Goal: Task Accomplishment & Management: Complete application form

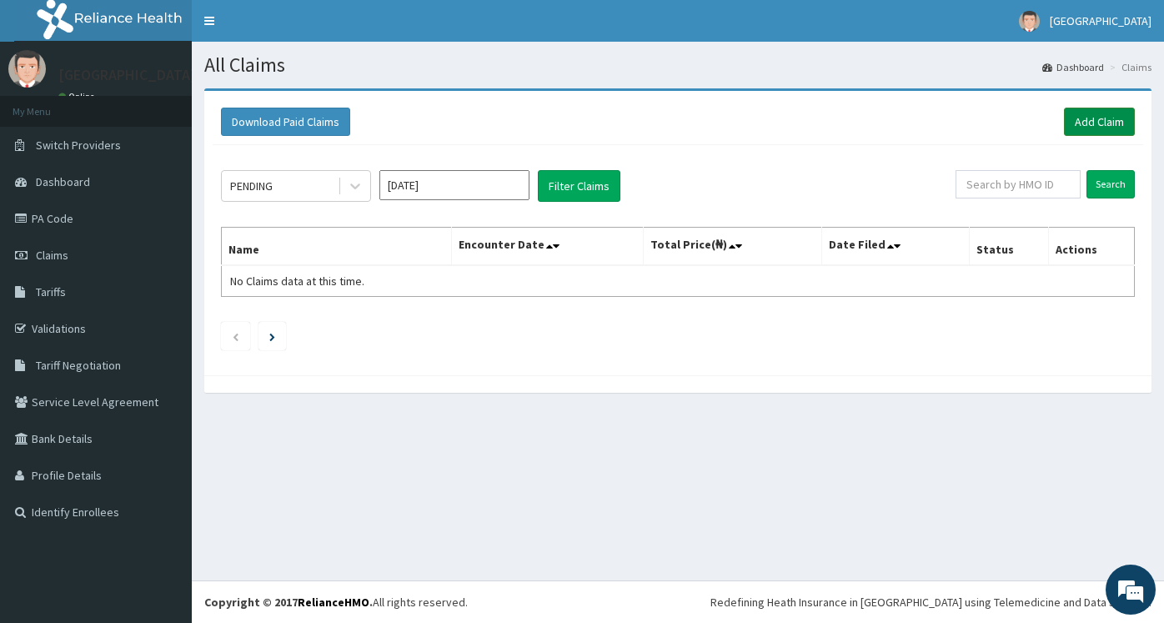
click at [1098, 128] on link "Add Claim" at bounding box center [1099, 122] width 71 height 28
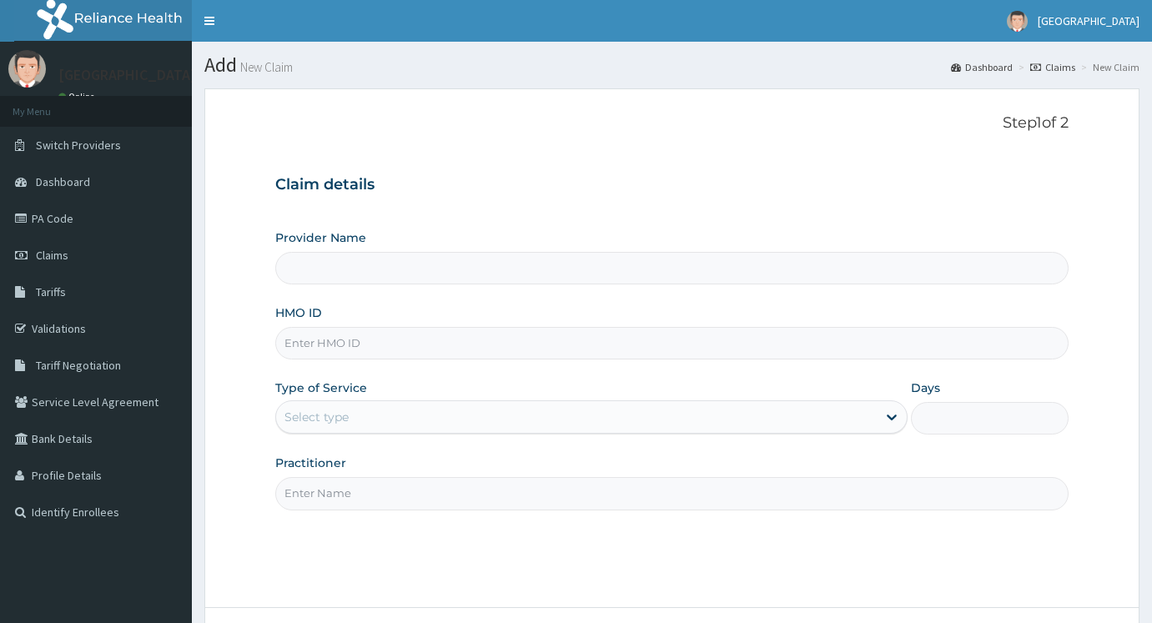
click at [329, 333] on input "HMO ID" at bounding box center [671, 343] width 793 height 33
type input "[GEOGRAPHIC_DATA]"
type input "n"
type input "NPM/10303/D"
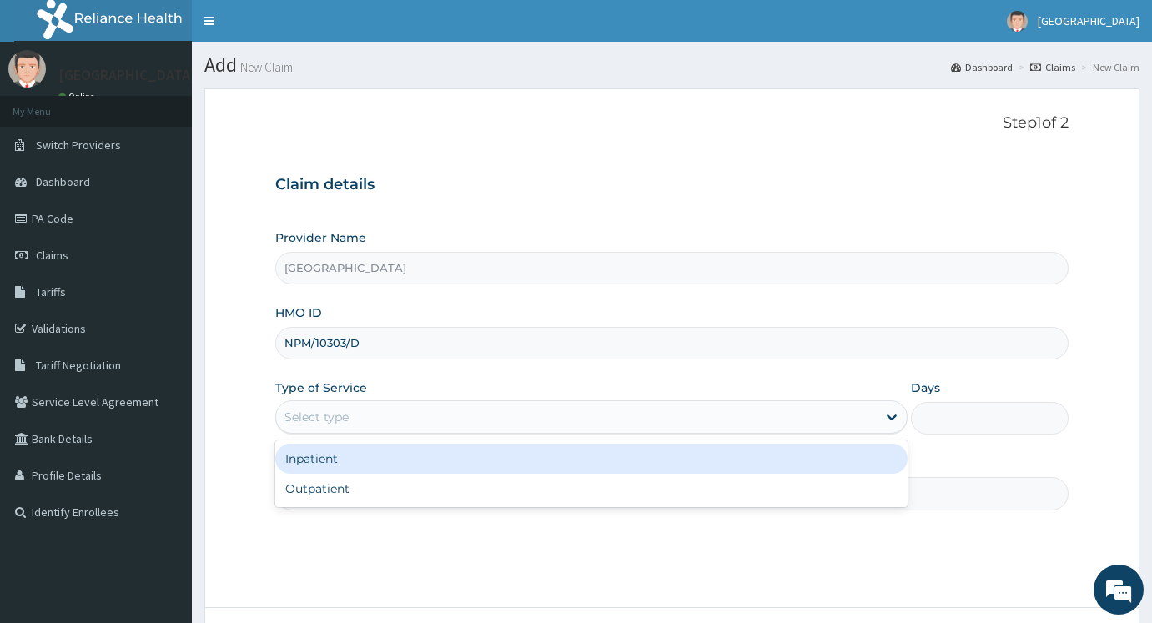
click at [341, 425] on div "Select type" at bounding box center [316, 417] width 64 height 17
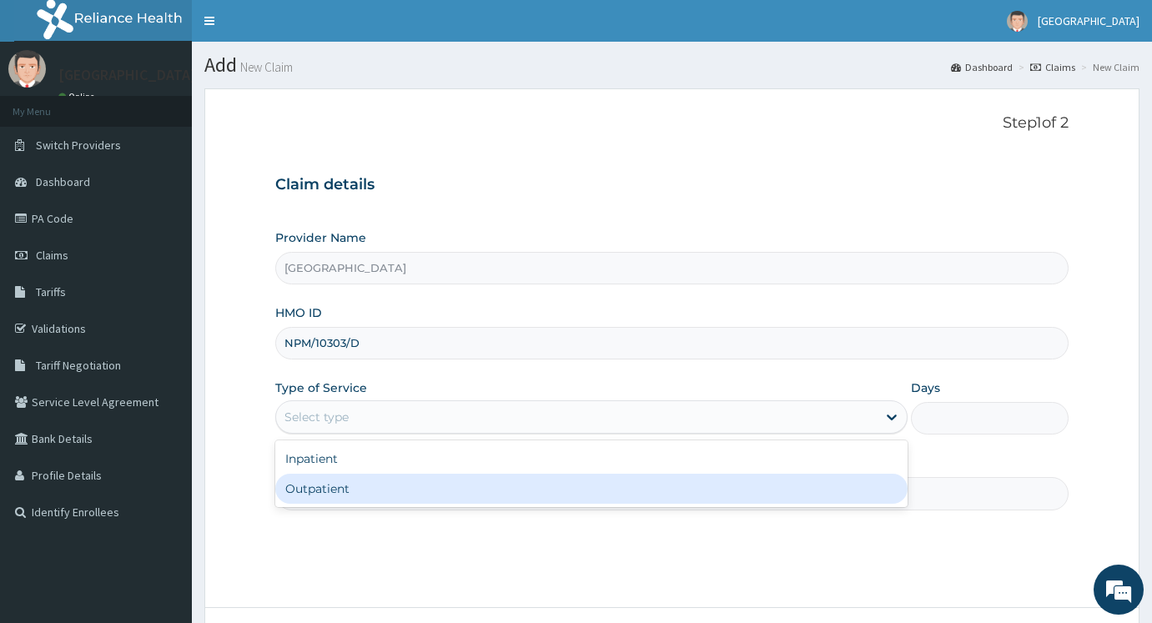
click at [329, 485] on div "Outpatient" at bounding box center [591, 489] width 632 height 30
type input "1"
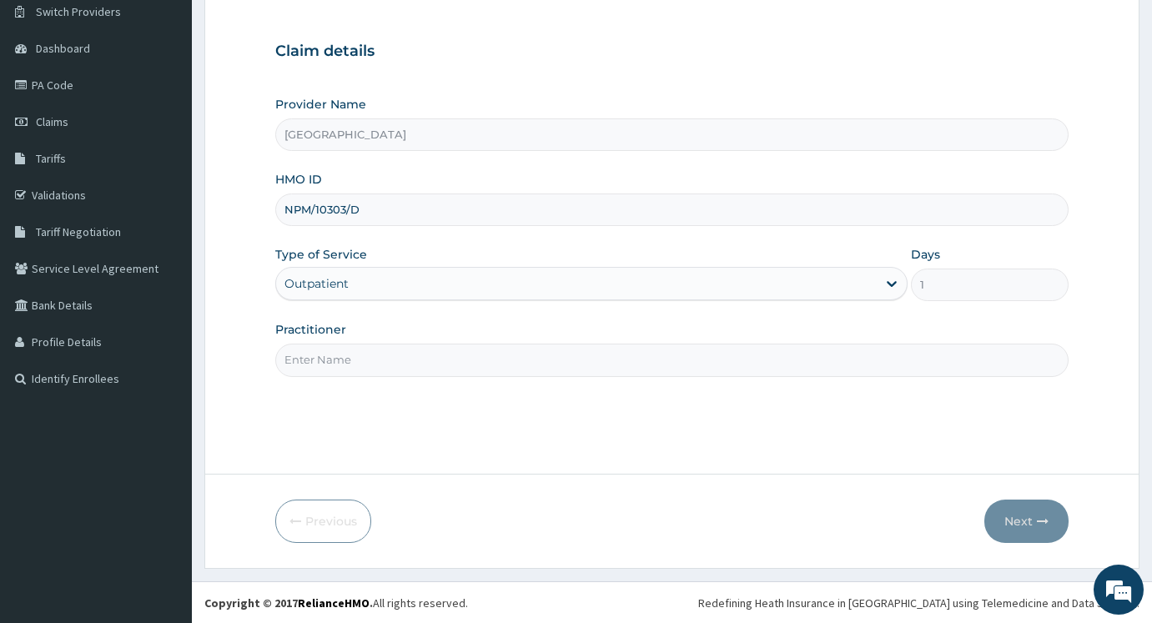
scroll to position [134, 0]
click at [376, 370] on input "Practitioner" at bounding box center [671, 359] width 793 height 33
type input "DR AYODEJI"
click at [1051, 524] on button "Next" at bounding box center [1026, 520] width 84 height 43
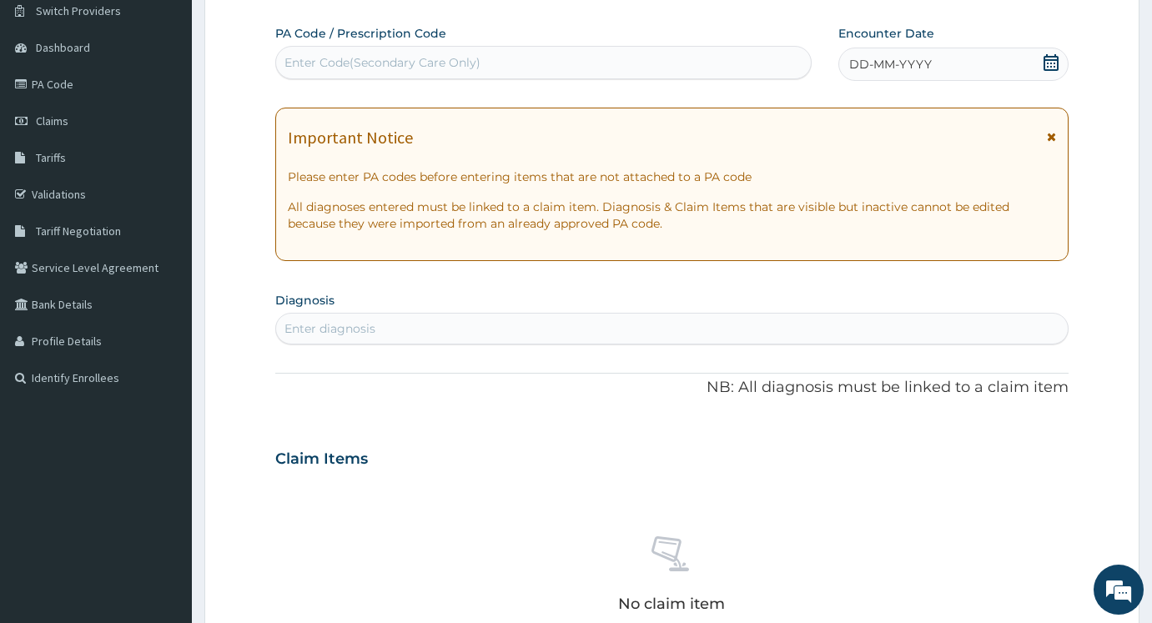
click at [1057, 134] on div "Important Notice Please enter PA codes before entering items that are not attac…" at bounding box center [671, 184] width 793 height 153
click at [963, 48] on div "DD-MM-YYYY" at bounding box center [953, 64] width 230 height 33
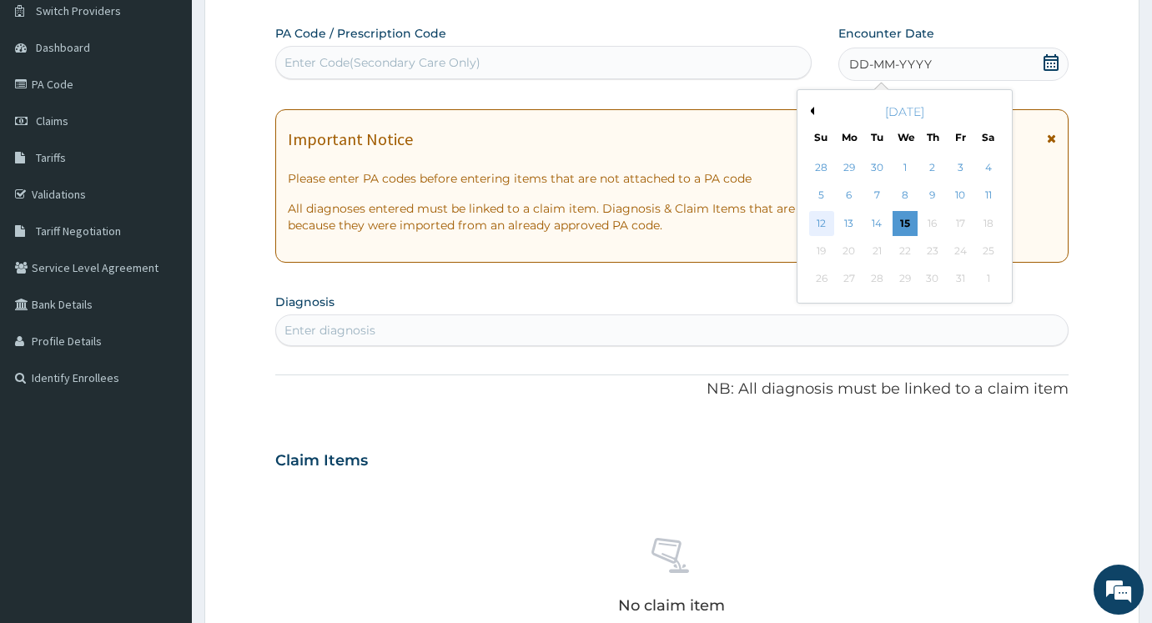
click at [822, 226] on div "12" at bounding box center [821, 223] width 25 height 25
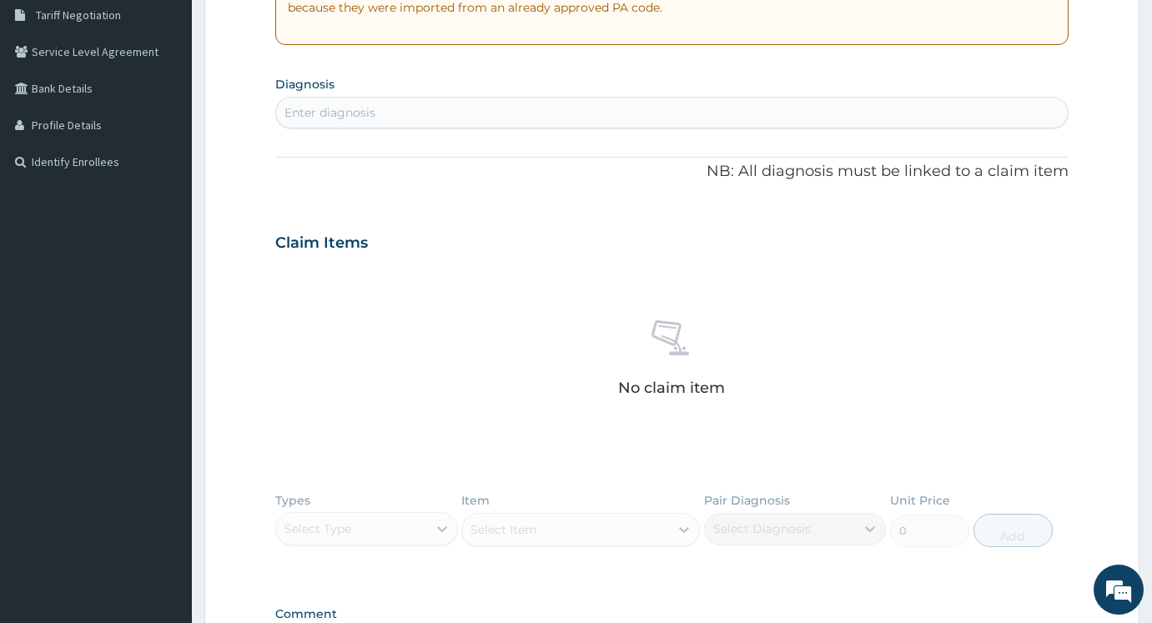
scroll to position [218, 0]
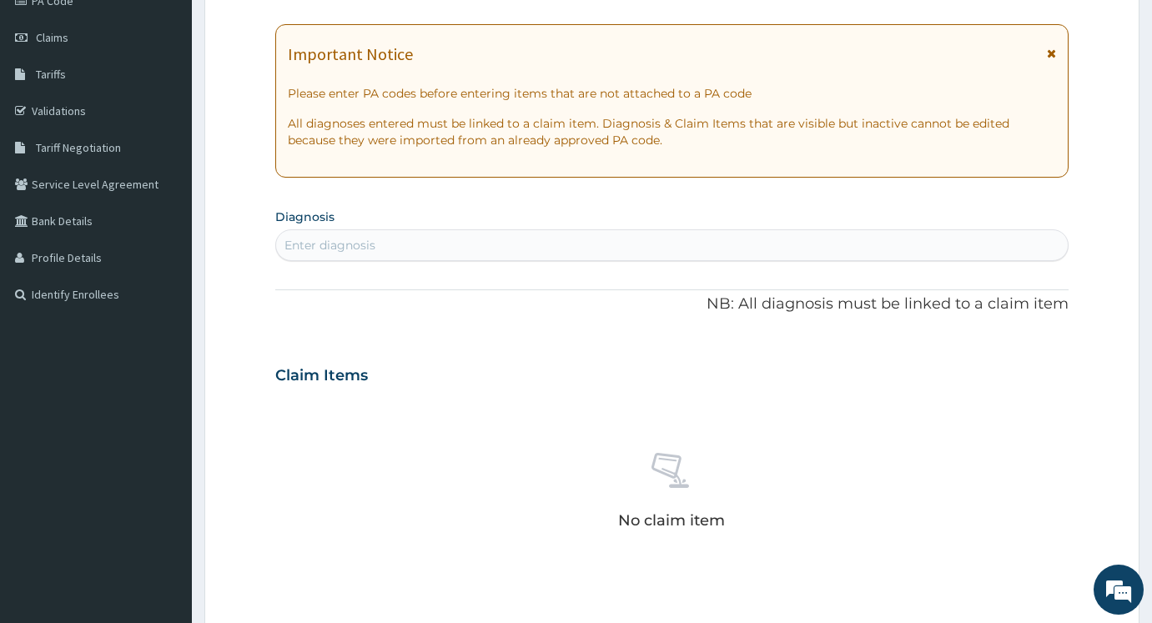
click at [666, 241] on div "Enter diagnosis" at bounding box center [672, 245] width 792 height 27
click at [684, 254] on div "Enter diagnosis" at bounding box center [672, 245] width 792 height 27
type input "MALARIA"
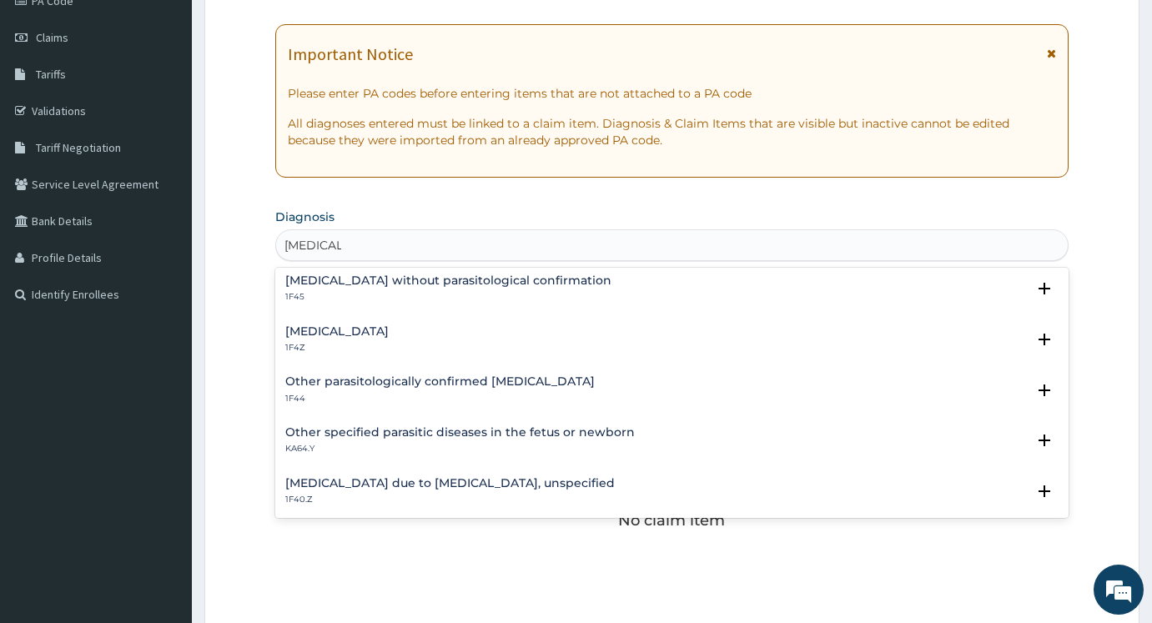
scroll to position [83, 0]
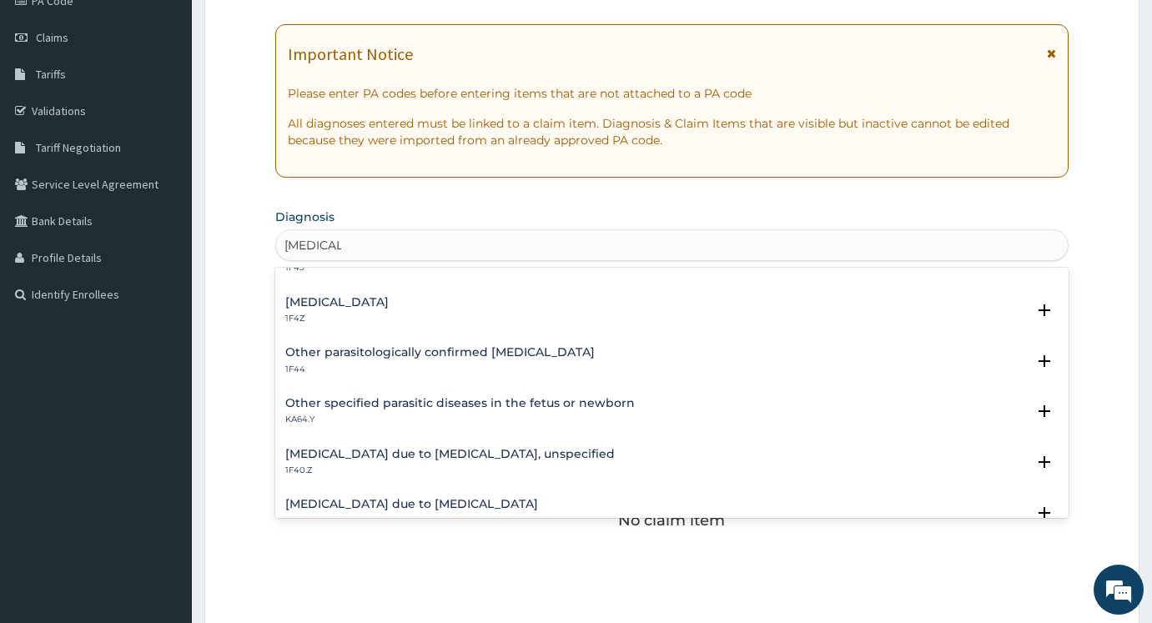
click at [378, 298] on h4 "Malaria, unspecified" at bounding box center [336, 302] width 103 height 13
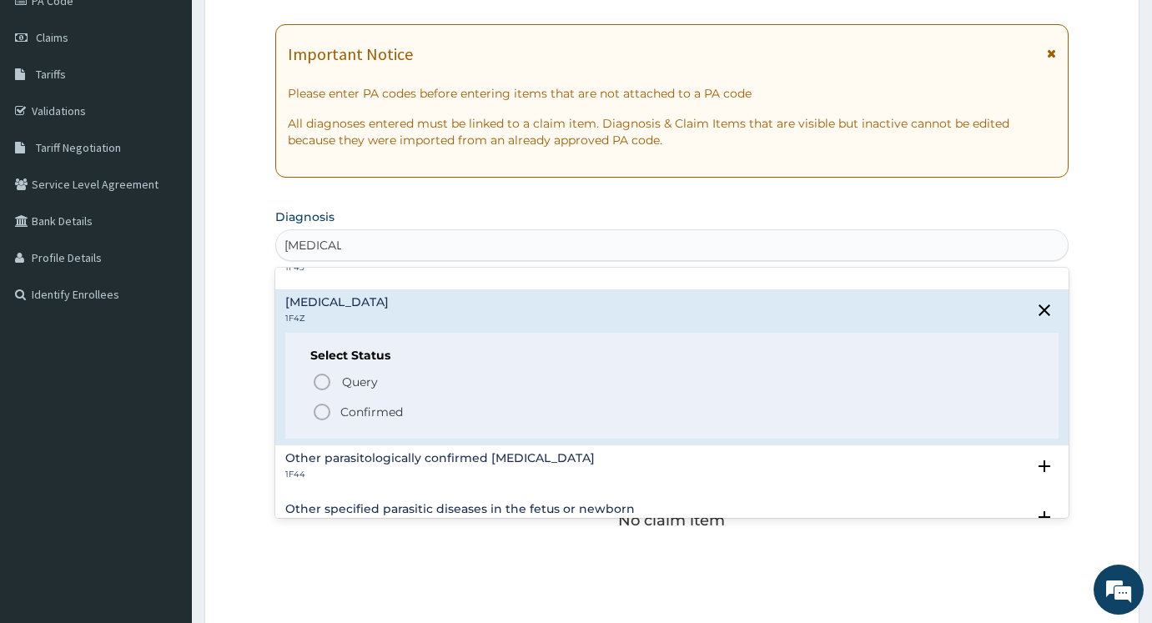
click at [389, 408] on p "Confirmed" at bounding box center [371, 412] width 63 height 17
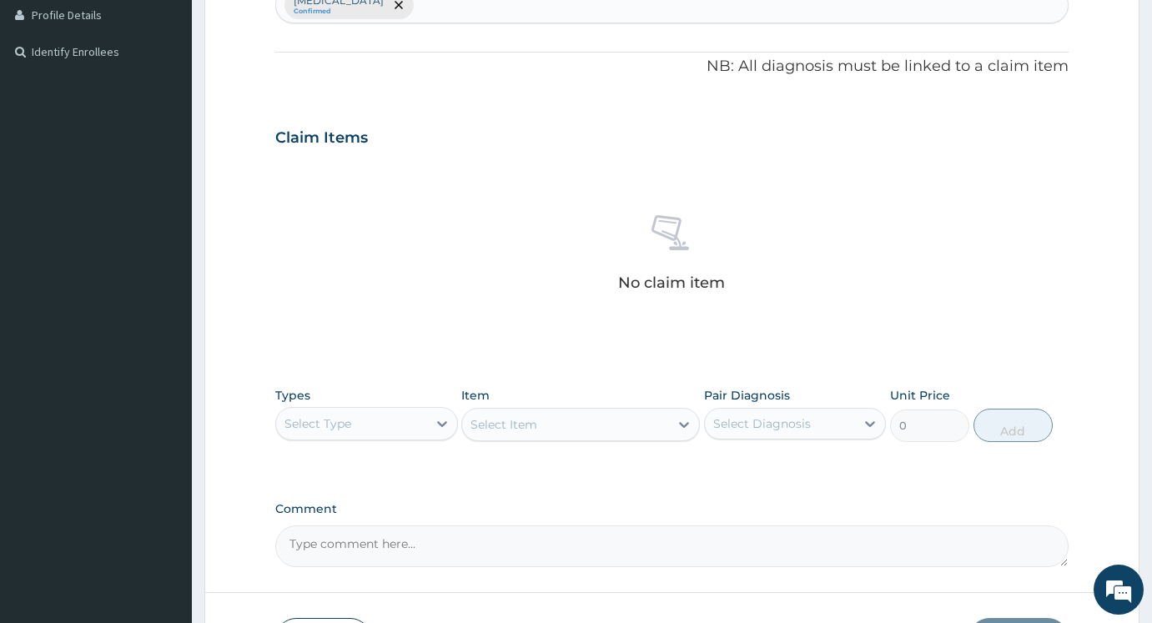
scroll to position [468, 0]
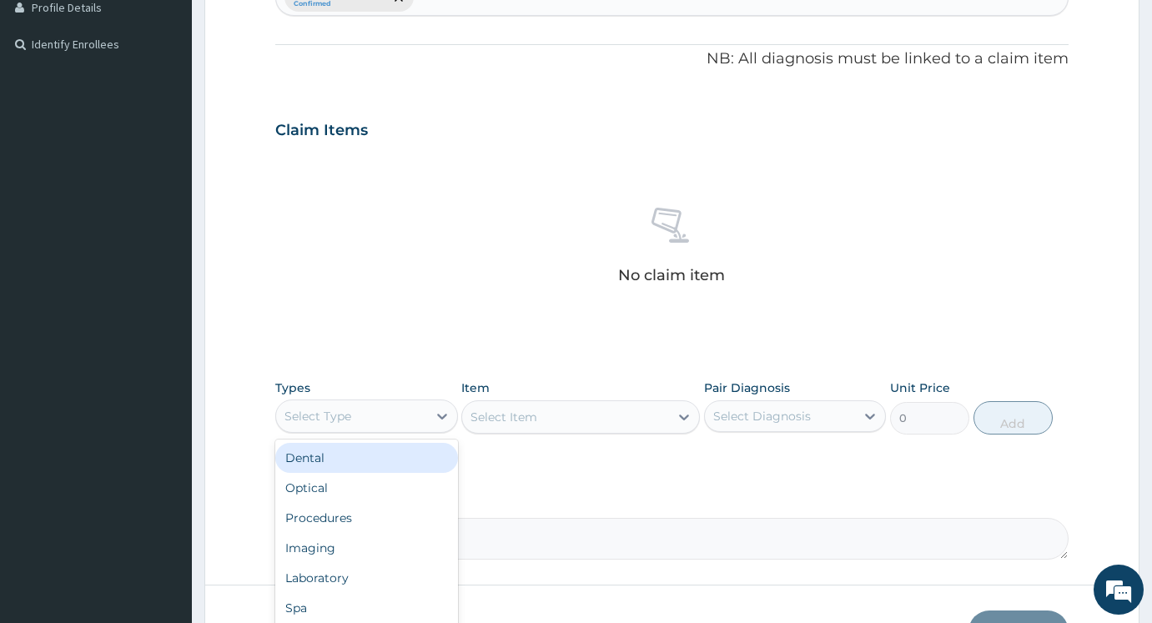
click at [372, 412] on div "Select Type" at bounding box center [351, 416] width 151 height 27
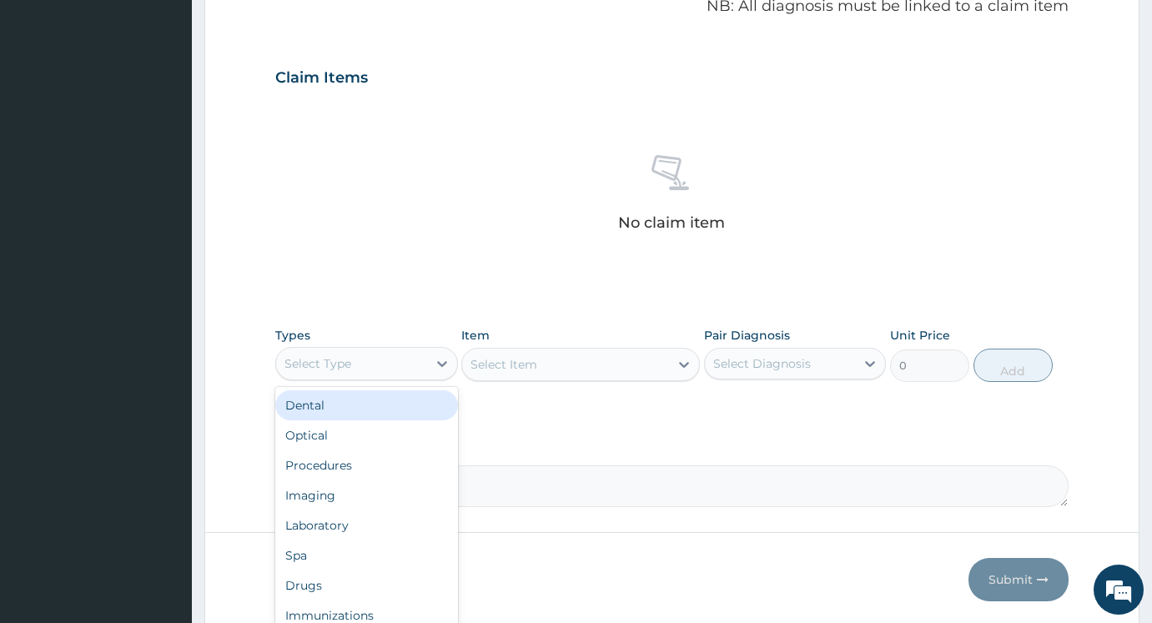
scroll to position [580, 0]
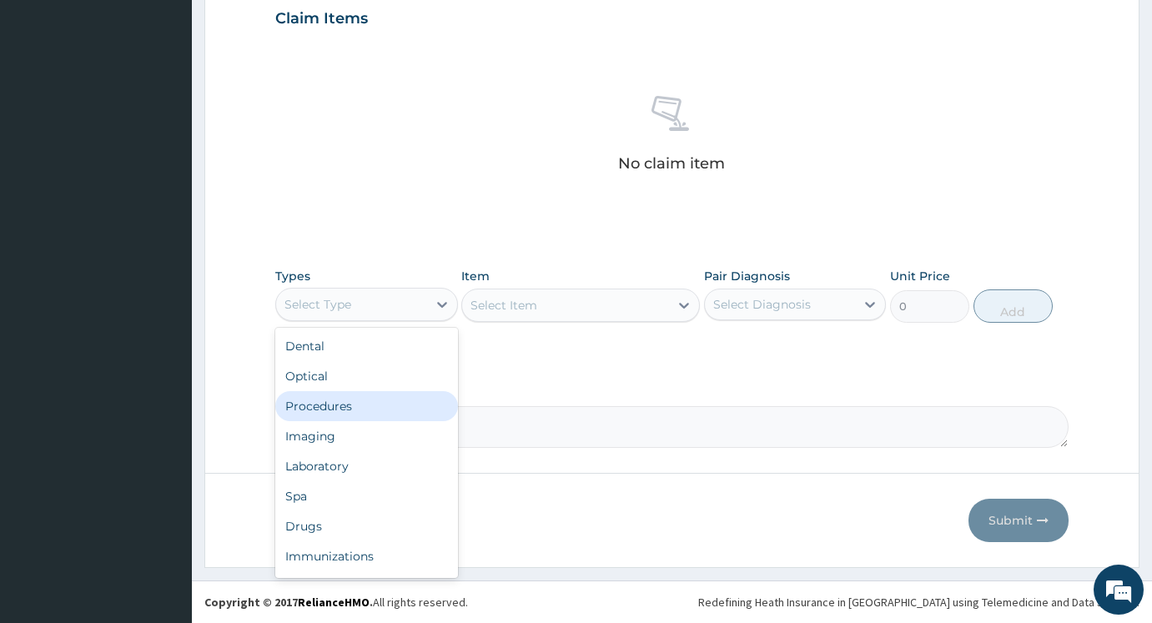
click at [367, 410] on div "Procedures" at bounding box center [366, 406] width 183 height 30
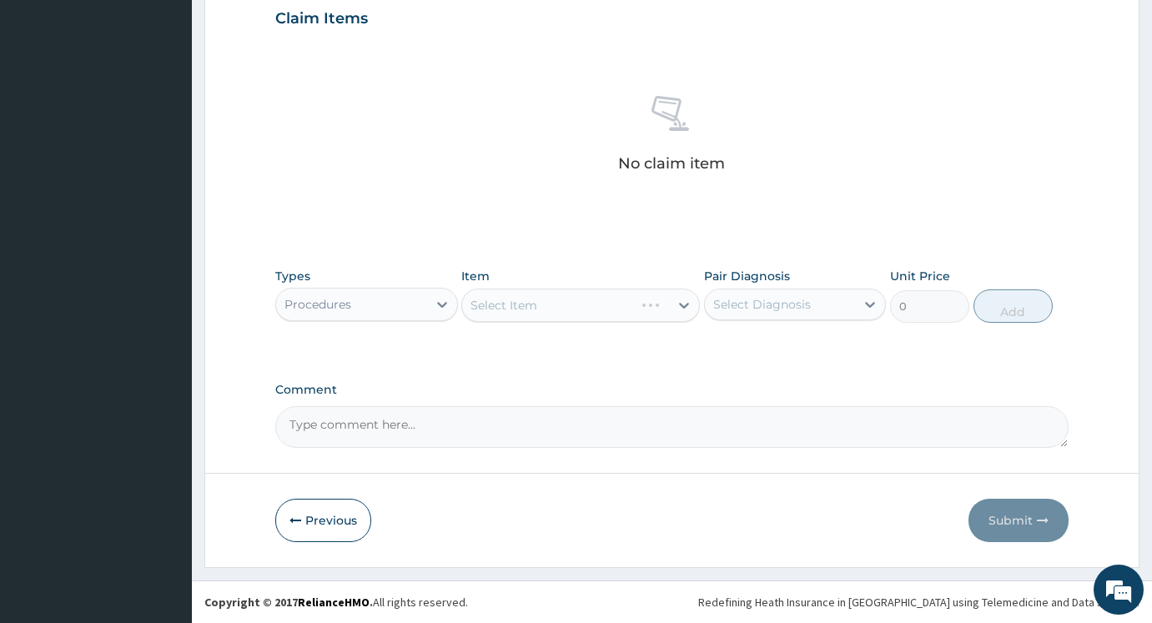
click at [538, 306] on div "Select Item" at bounding box center [580, 305] width 238 height 33
click at [531, 315] on div "Select Item" at bounding box center [565, 305] width 206 height 27
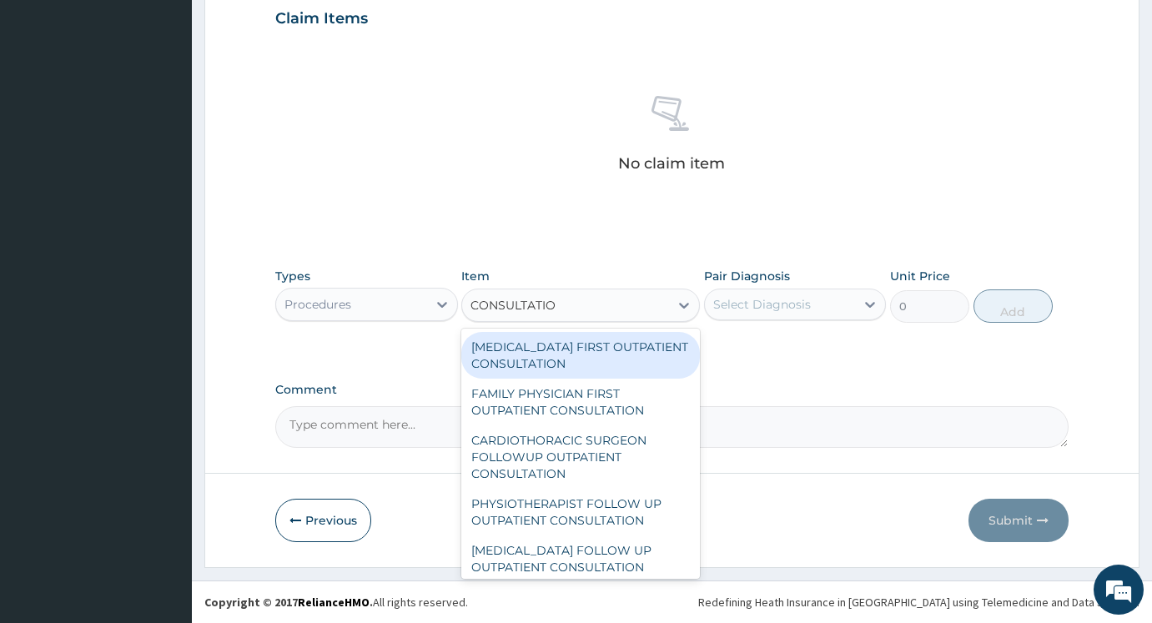
type input "CONSULTATION"
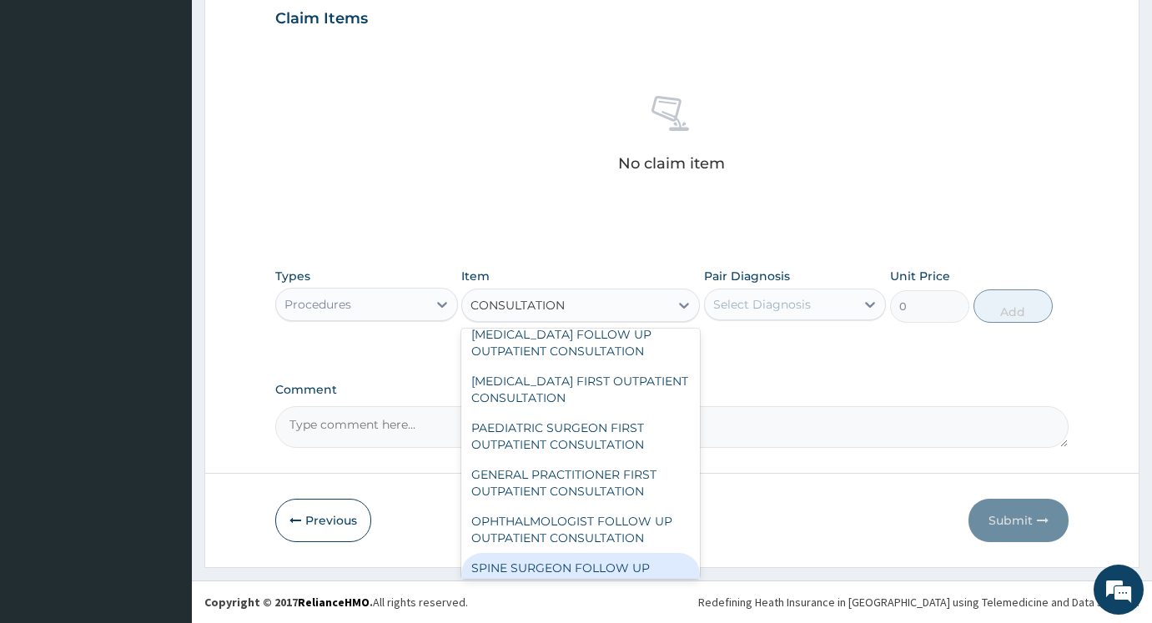
scroll to position [1668, 0]
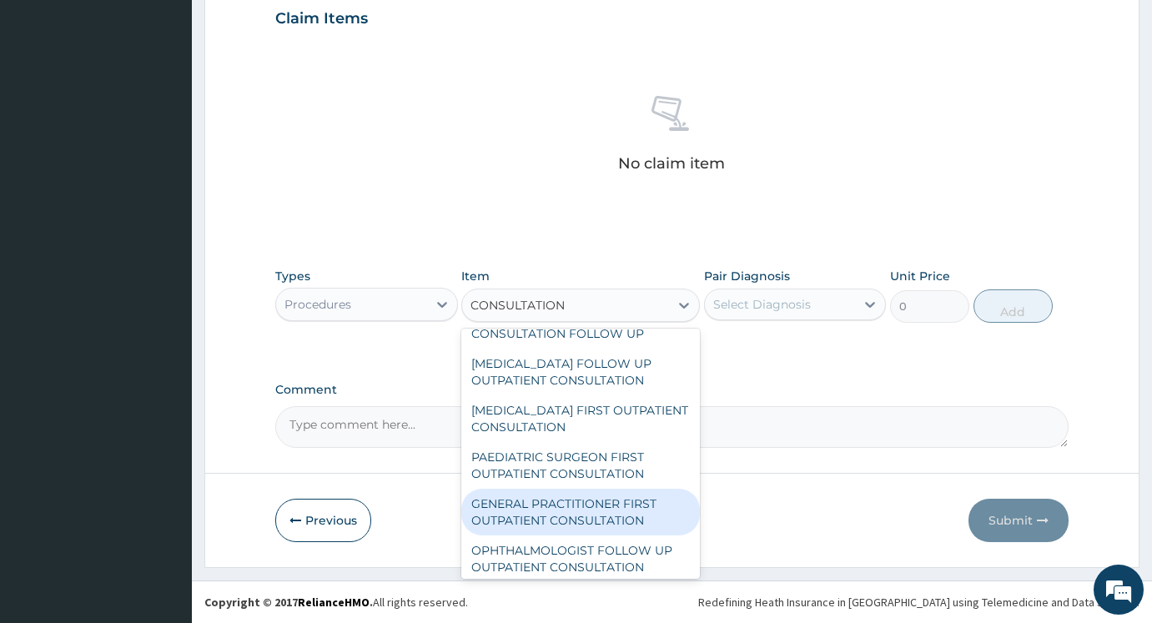
click at [544, 531] on div "GENERAL PRACTITIONER FIRST OUTPATIENT CONSULTATION" at bounding box center [580, 512] width 238 height 47
type input "3750"
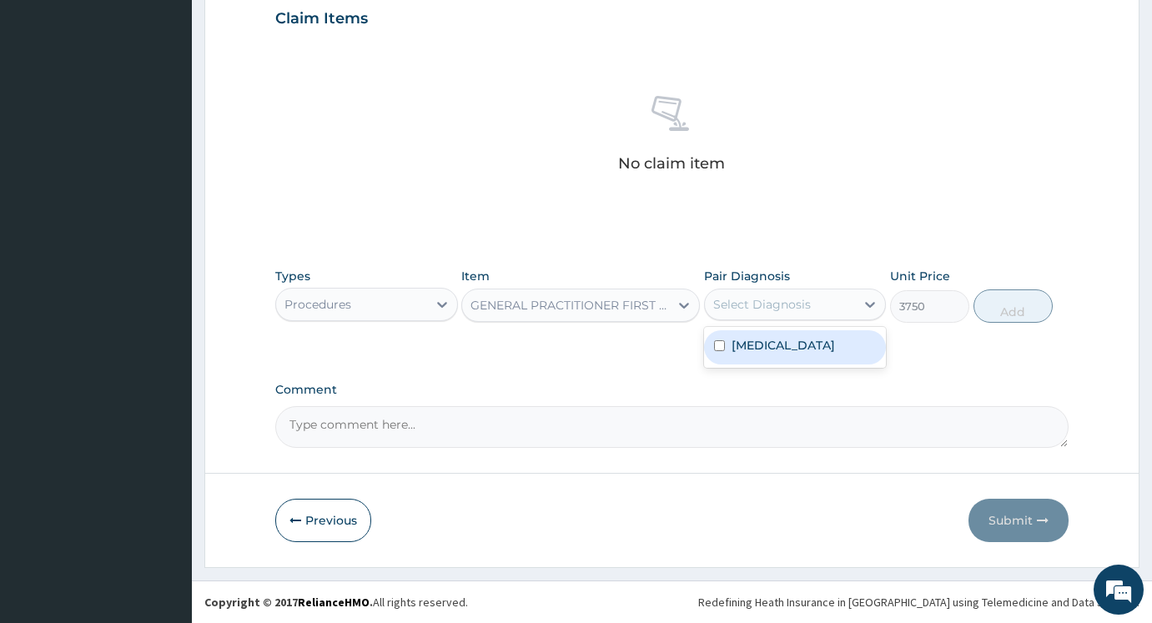
click at [781, 302] on div "Select Diagnosis" at bounding box center [762, 304] width 98 height 17
click at [777, 356] on div "Malaria, unspecified" at bounding box center [795, 347] width 183 height 34
checkbox input "true"
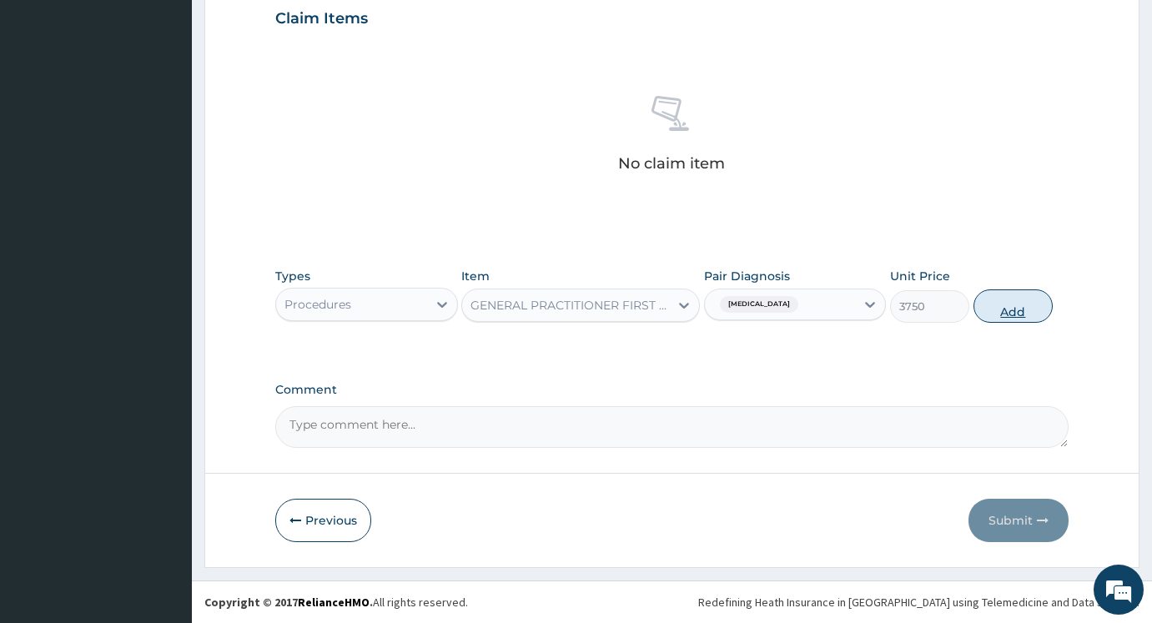
click at [1008, 299] on button "Add" at bounding box center [1012, 305] width 79 height 33
type input "0"
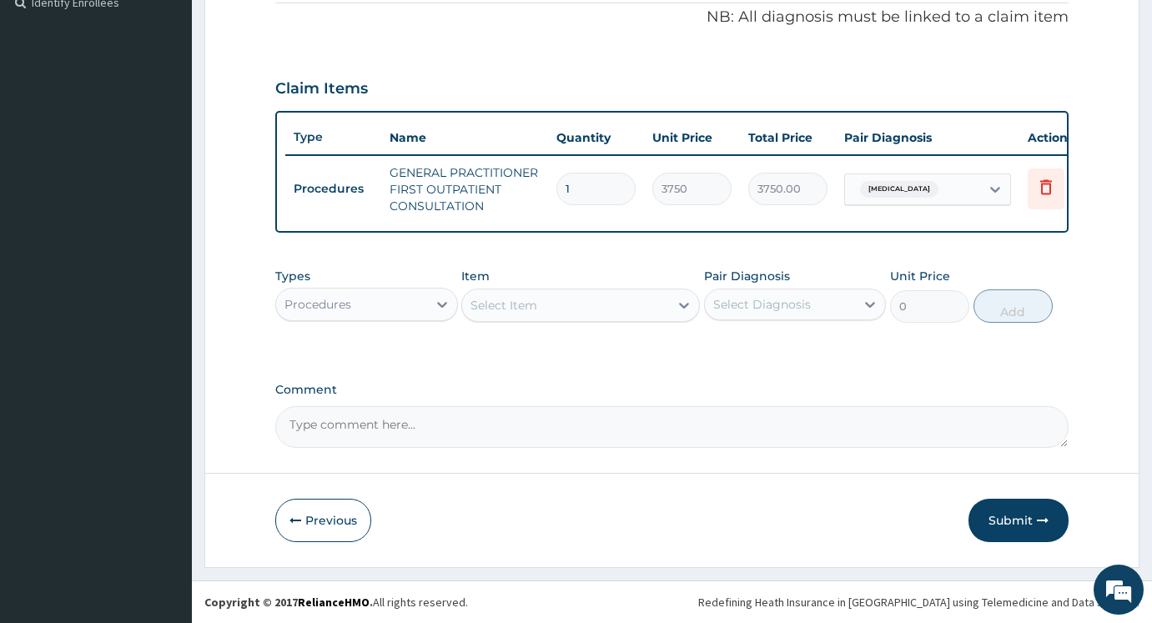
scroll to position [522, 0]
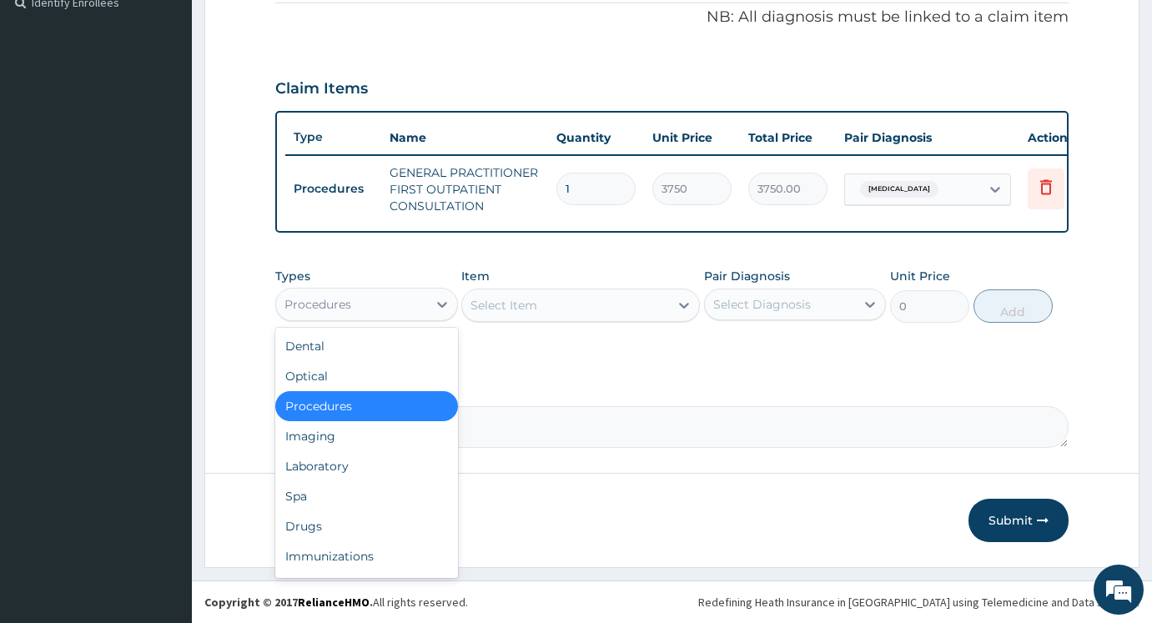
click at [334, 292] on div "Procedures" at bounding box center [351, 304] width 151 height 27
click at [347, 528] on div "Drugs" at bounding box center [366, 526] width 183 height 30
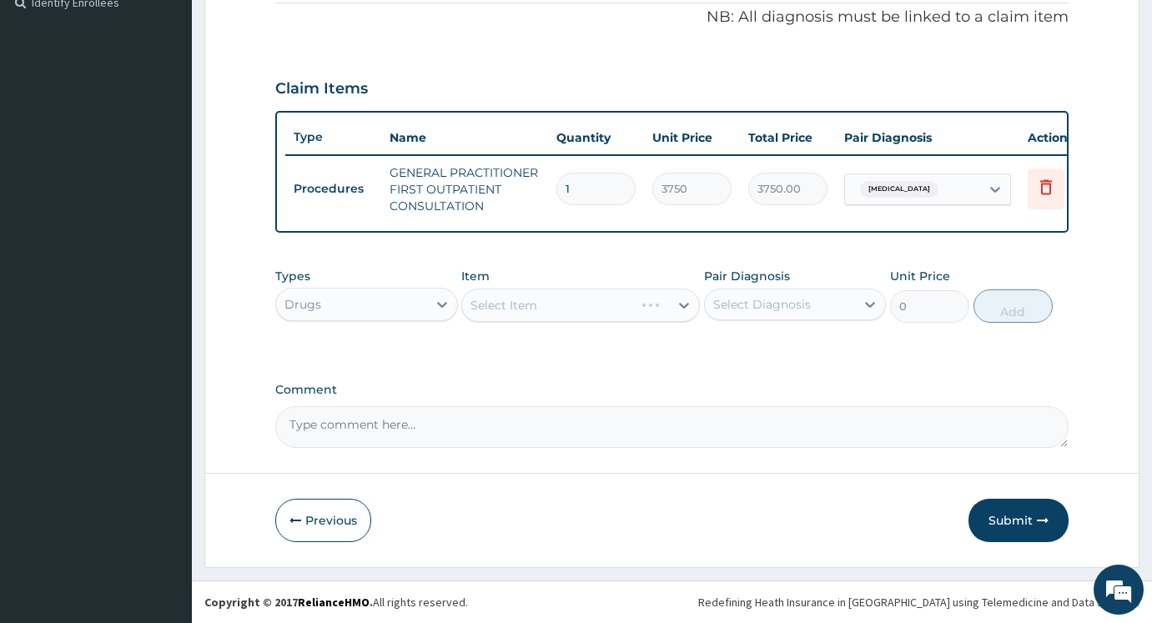
click at [559, 305] on div "Select Item" at bounding box center [580, 305] width 238 height 33
click at [551, 309] on div "Select Item" at bounding box center [580, 305] width 238 height 33
click at [552, 316] on div "Select Item" at bounding box center [580, 305] width 238 height 33
click at [559, 312] on div "Select Item" at bounding box center [580, 305] width 238 height 33
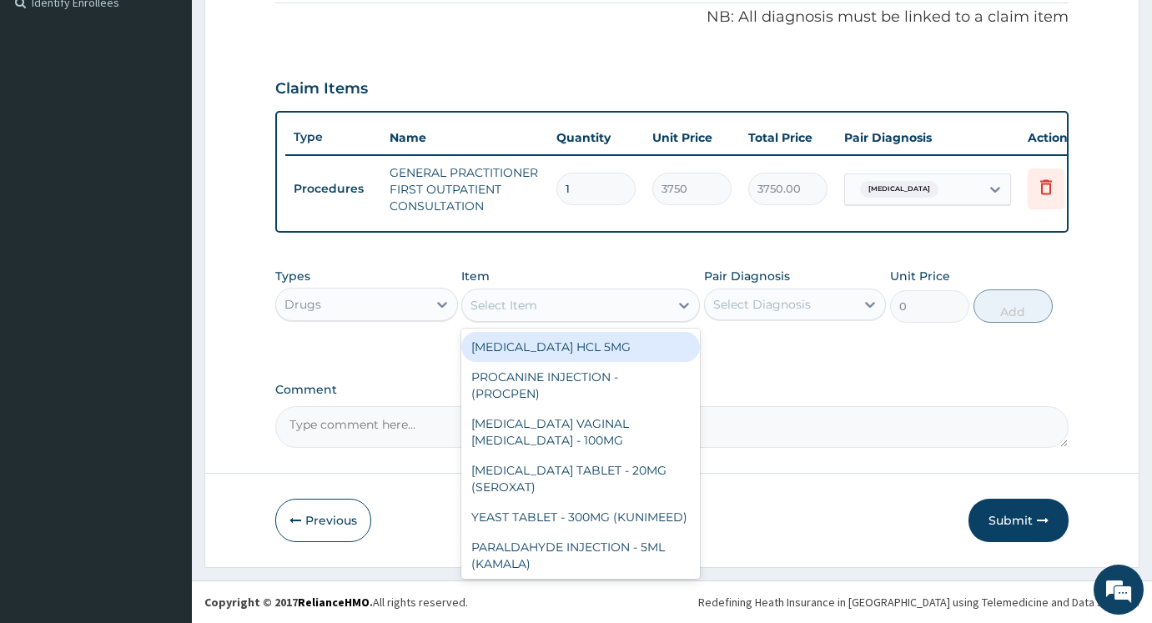
click at [593, 319] on div "Select Item" at bounding box center [580, 305] width 238 height 33
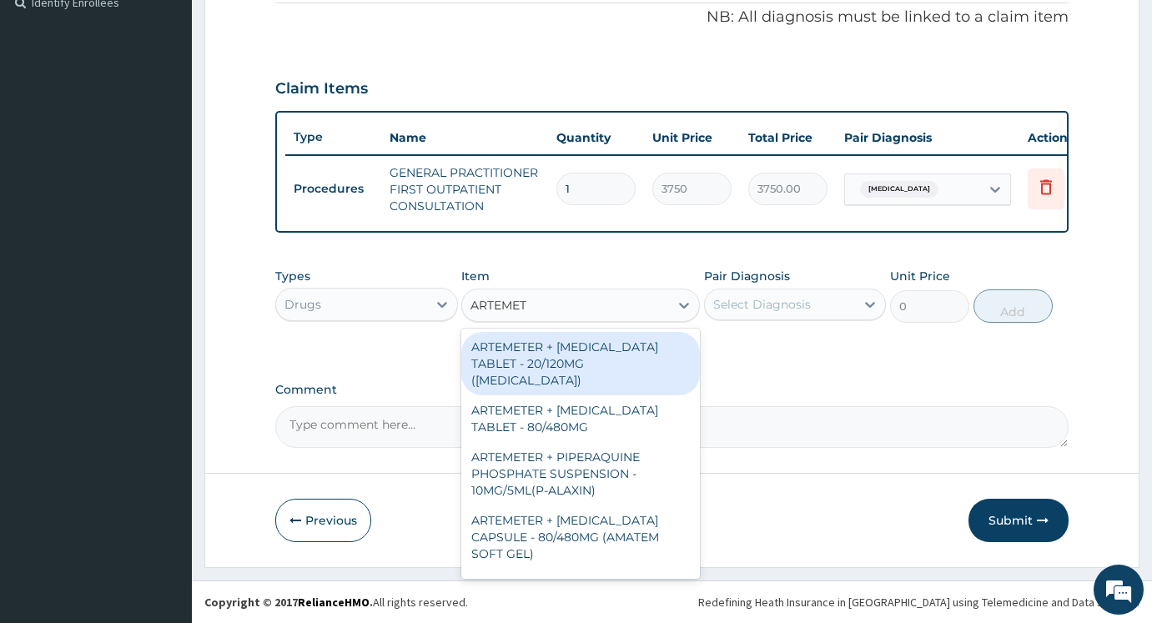
type input "ARTEME"
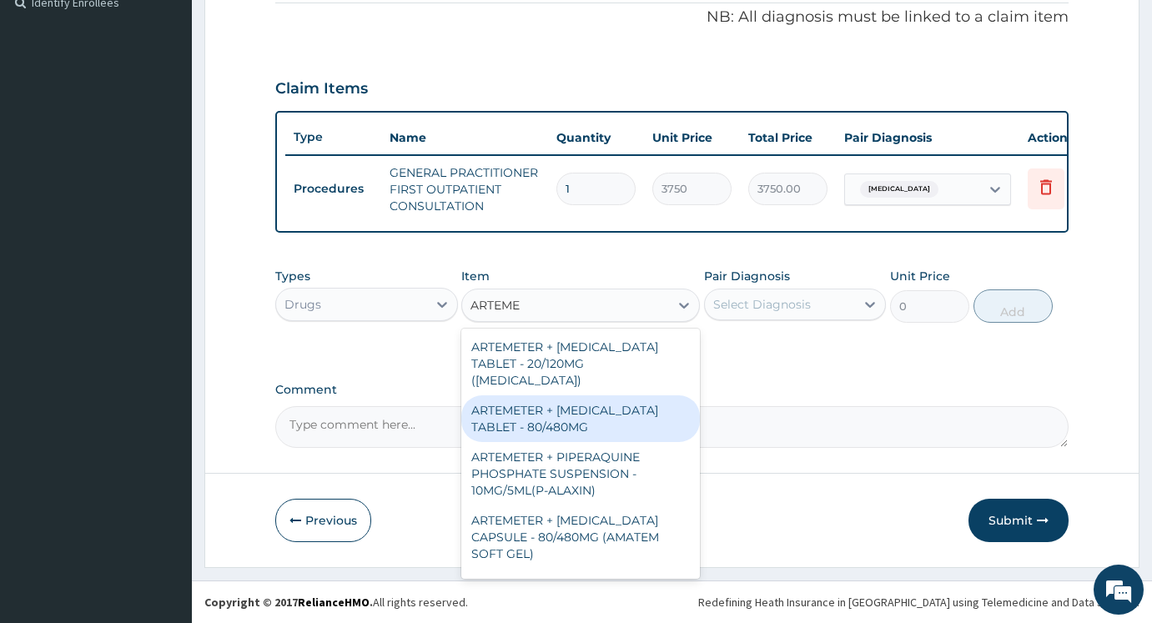
click at [554, 403] on div "ARTEMETER + LUMEFANTRINE TABLET - 80/480MG" at bounding box center [580, 418] width 238 height 47
type input "364"
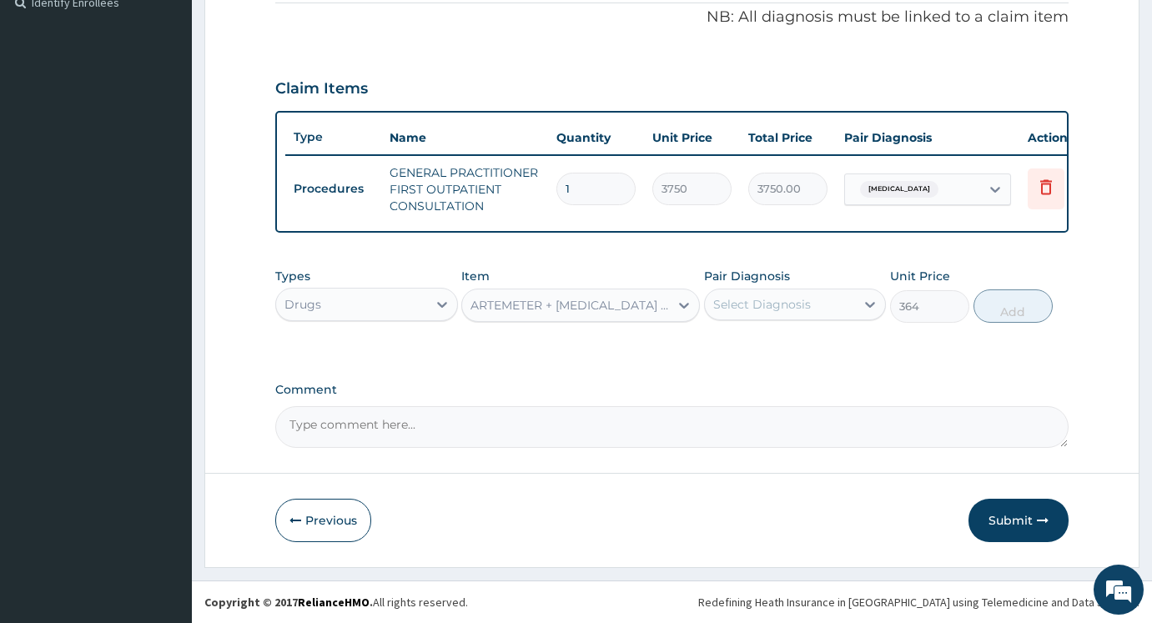
drag, startPoint x: 830, startPoint y: 301, endPoint x: 827, endPoint y: 321, distance: 20.2
click at [827, 313] on div "Select Diagnosis" at bounding box center [780, 304] width 151 height 27
click at [822, 357] on div "Malaria, unspecified" at bounding box center [795, 347] width 183 height 34
checkbox input "true"
click at [998, 302] on button "Add" at bounding box center [1012, 305] width 79 height 33
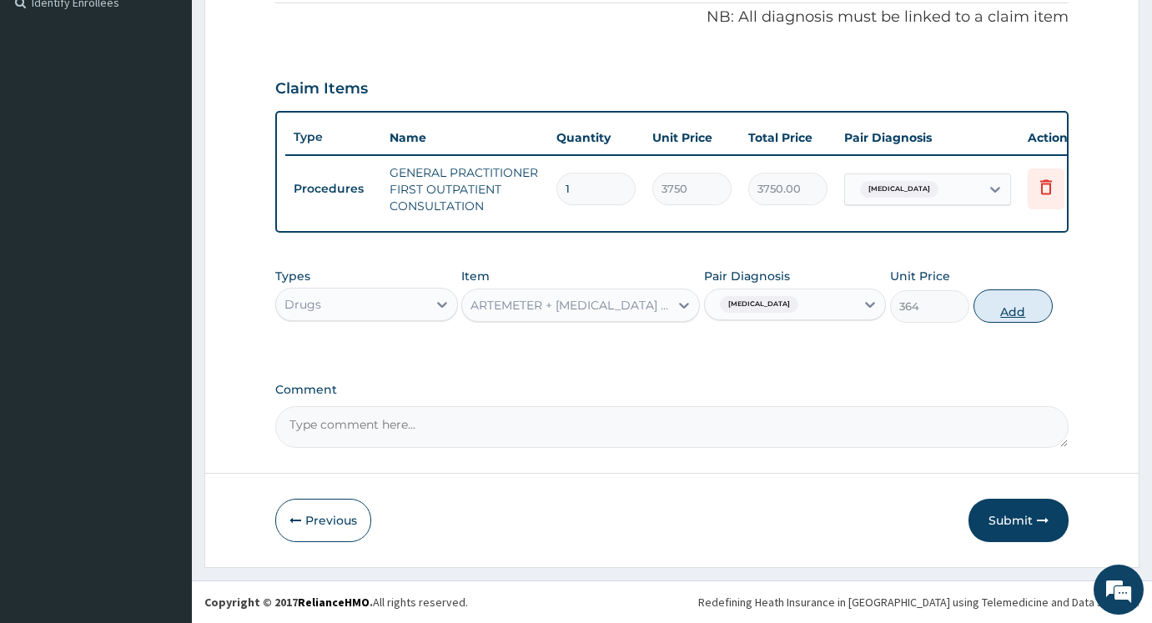
type input "0"
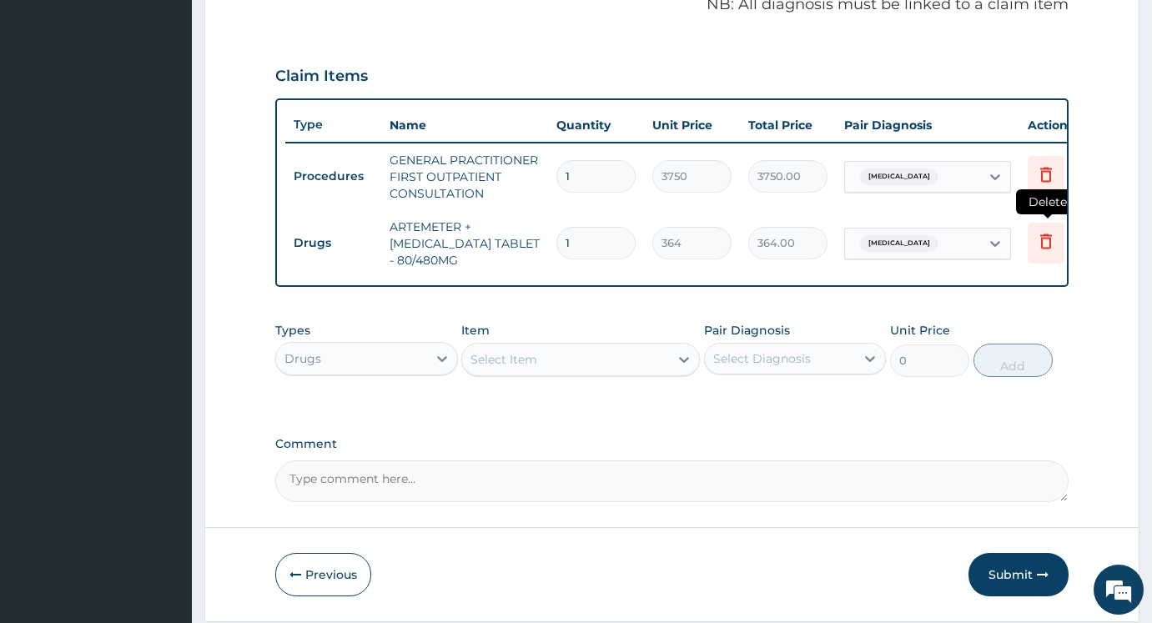
click at [1054, 244] on icon at bounding box center [1046, 241] width 20 height 20
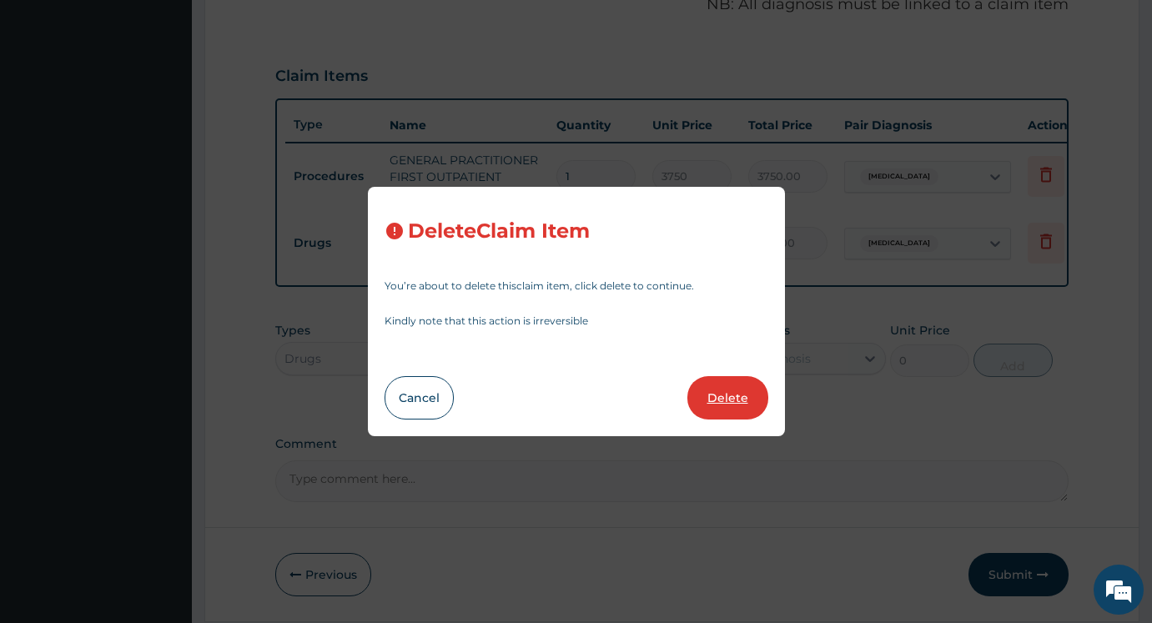
click at [757, 405] on button "Delete" at bounding box center [727, 397] width 81 height 43
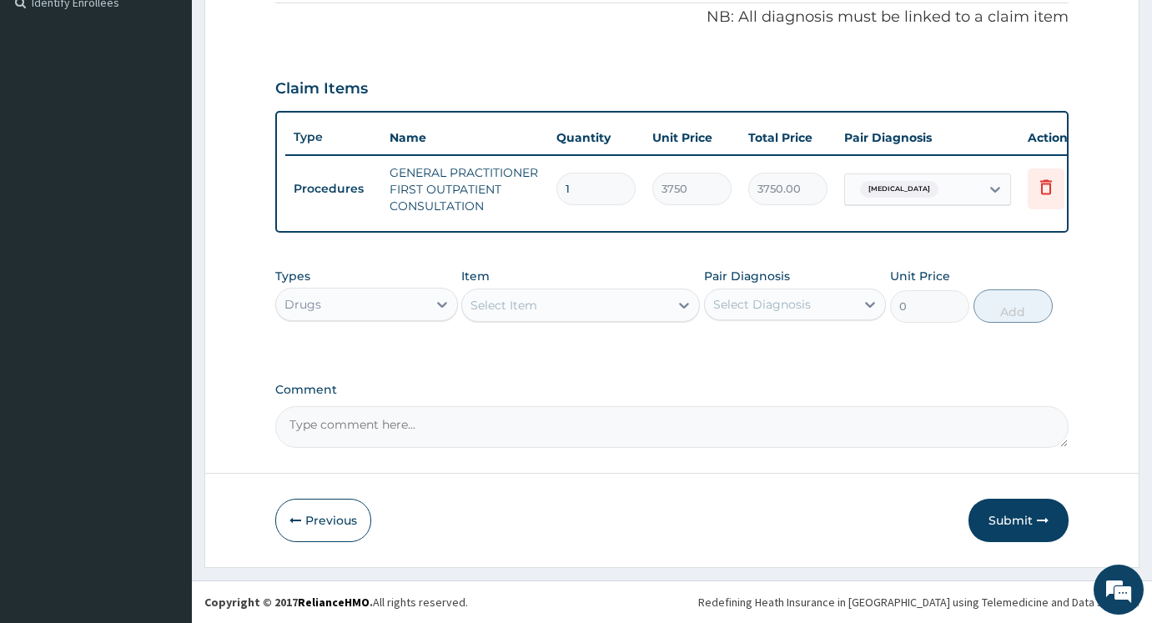
click at [526, 302] on div "Select Item" at bounding box center [503, 305] width 67 height 17
type input "ARTEME"
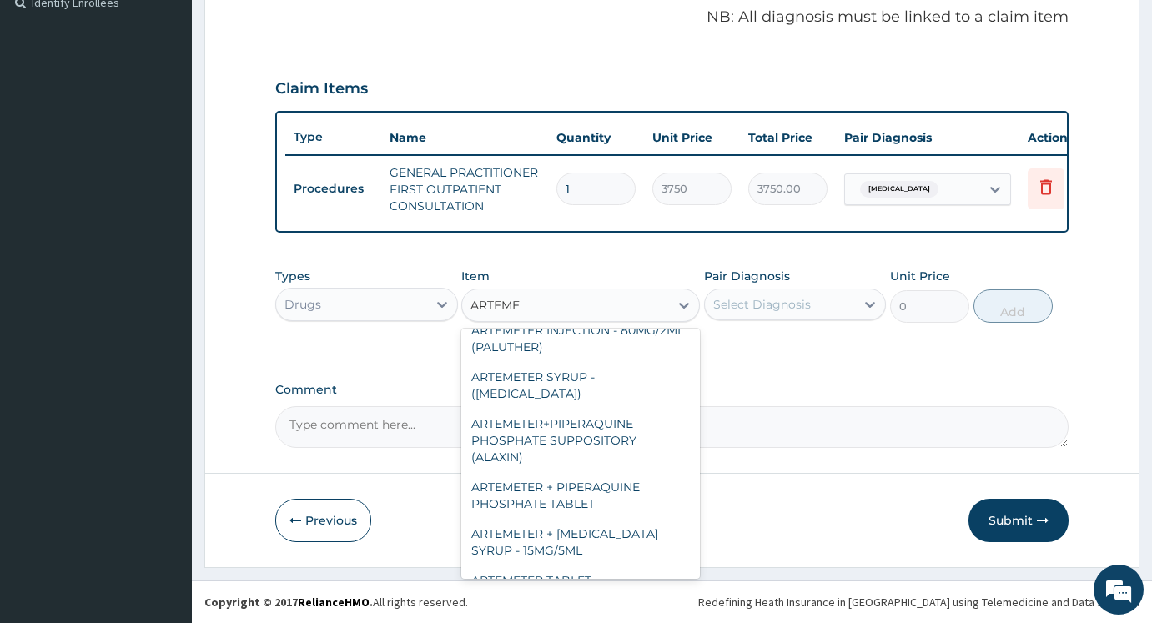
scroll to position [677, 0]
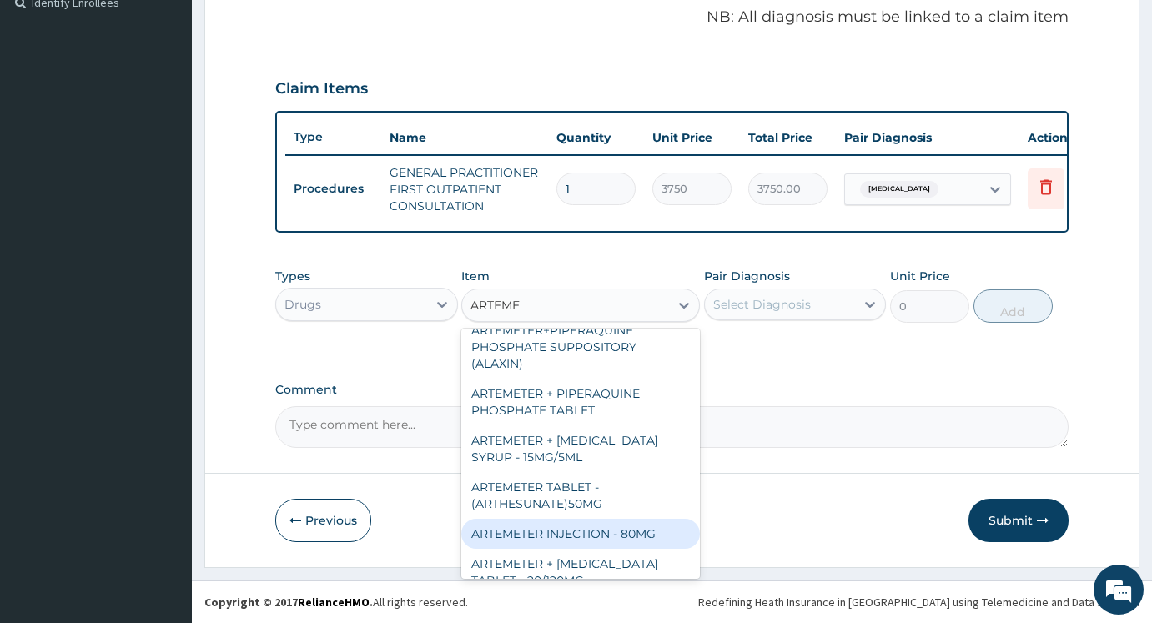
click at [588, 519] on div "ARTEMETER INJECTION - 80MG" at bounding box center [580, 534] width 238 height 30
type input "475.99999999999994"
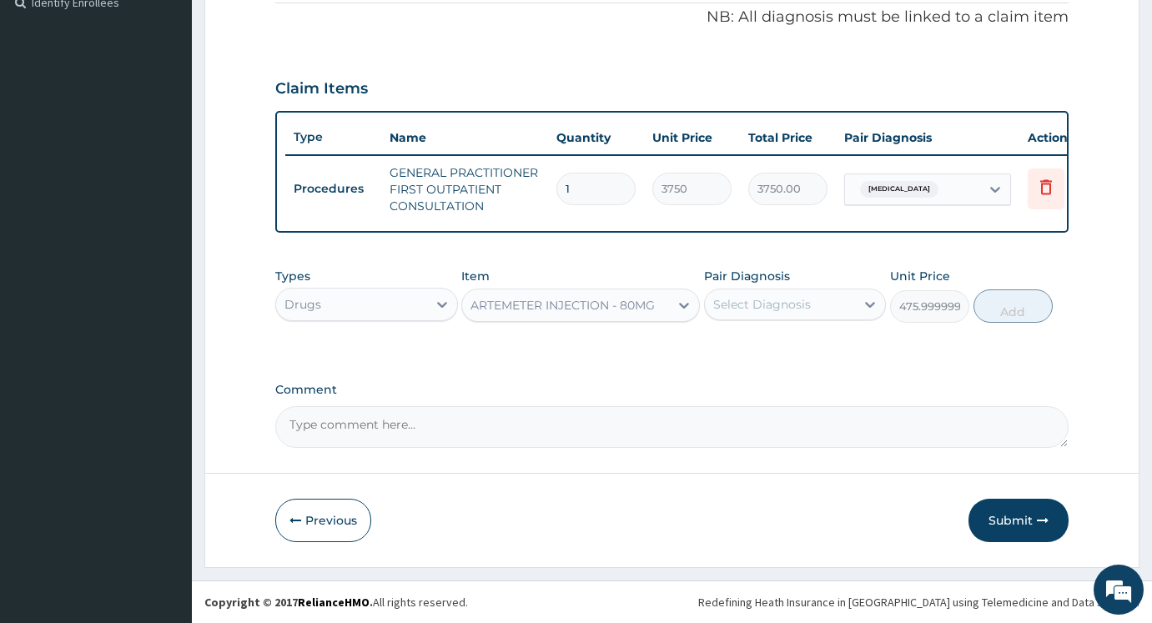
click at [769, 314] on div "Select Diagnosis" at bounding box center [780, 304] width 151 height 27
click at [771, 352] on label "Malaria, unspecified" at bounding box center [783, 345] width 103 height 17
checkbox input "true"
click at [991, 306] on button "Add" at bounding box center [1012, 305] width 79 height 33
type input "0"
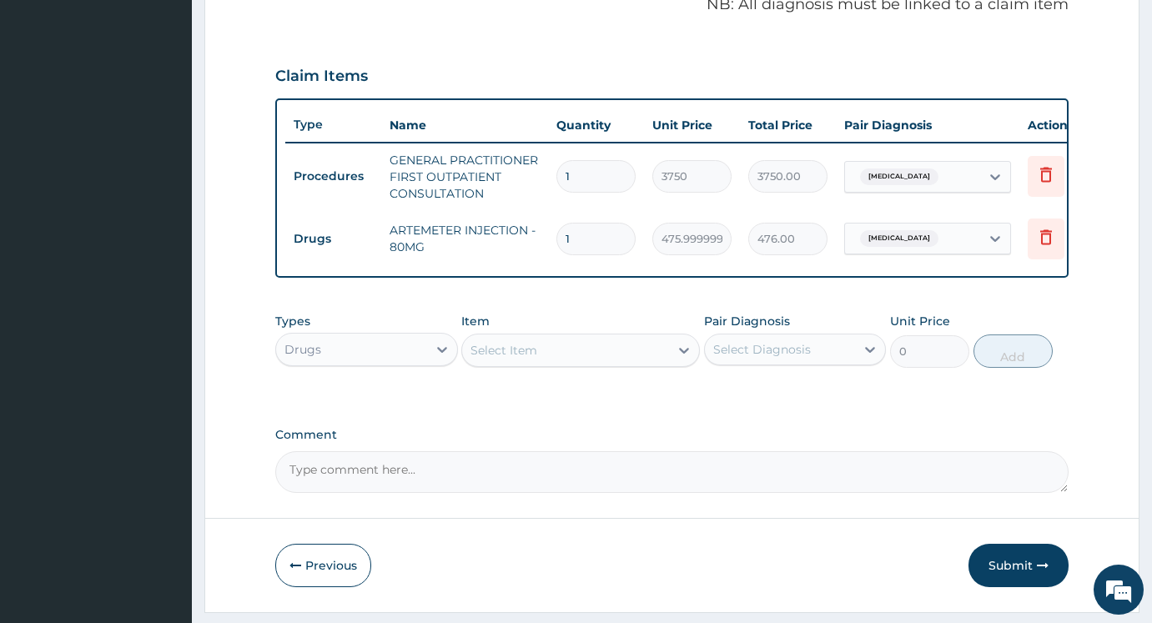
type input "0.00"
type input "3"
type input "1428.00"
type input "3"
click at [536, 359] on div "Select Item" at bounding box center [503, 350] width 67 height 17
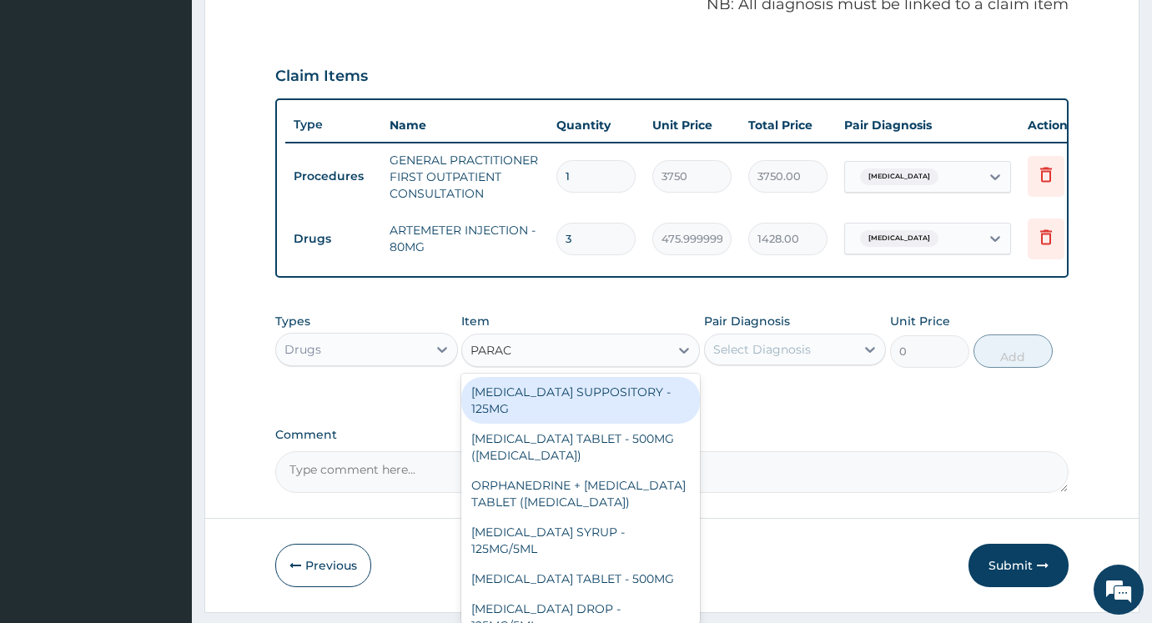
type input "PARACE"
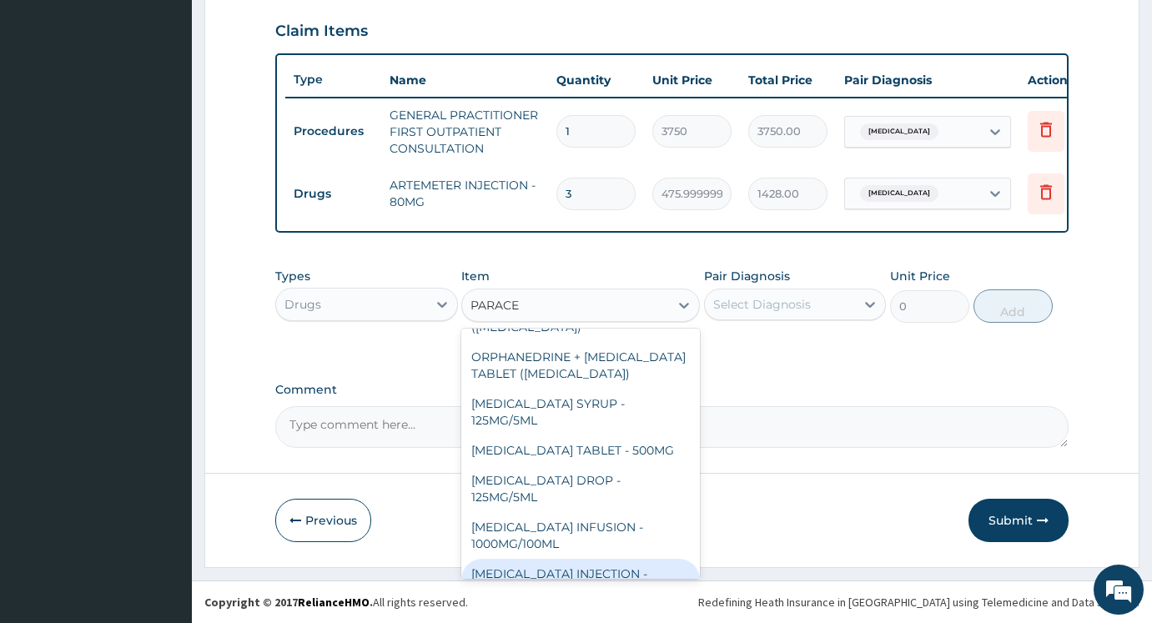
scroll to position [160, 0]
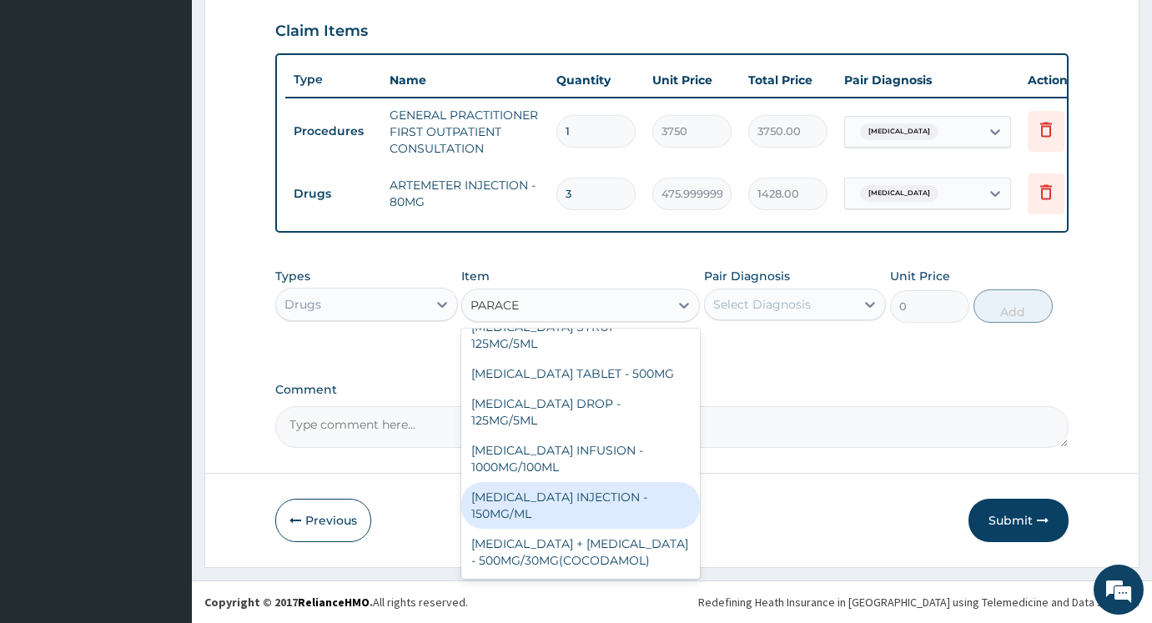
click at [561, 508] on div "PARACETAMOL INJECTION - 150MG/ML" at bounding box center [580, 505] width 238 height 47
type input "560"
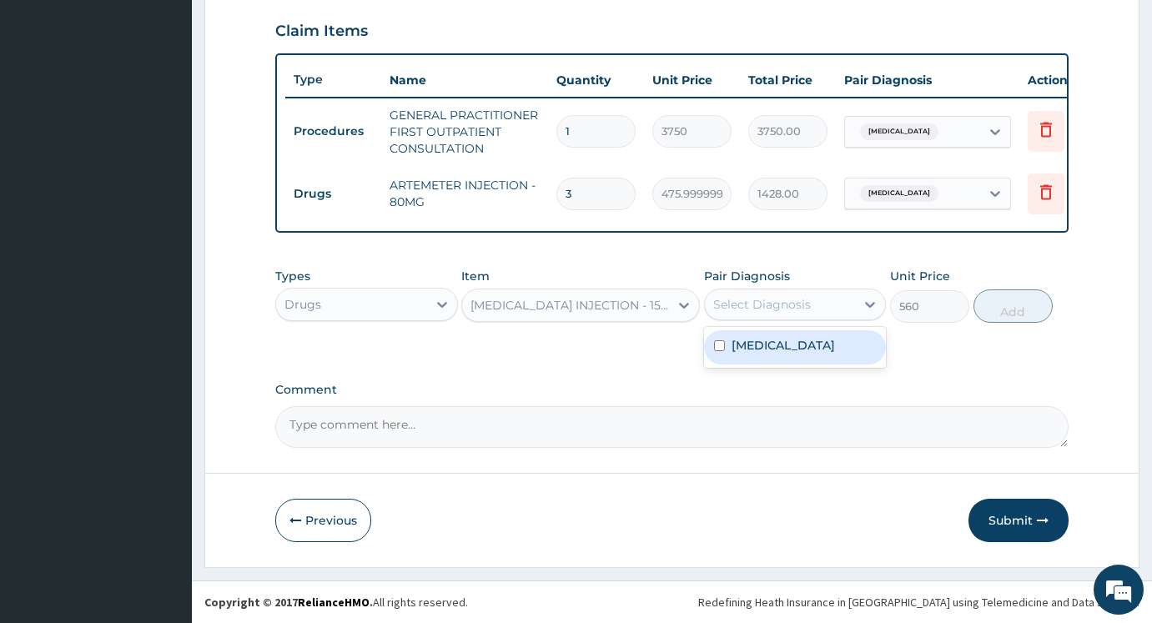
click at [753, 297] on div "Select Diagnosis" at bounding box center [762, 304] width 98 height 17
click at [777, 350] on label "Malaria, unspecified" at bounding box center [783, 345] width 103 height 17
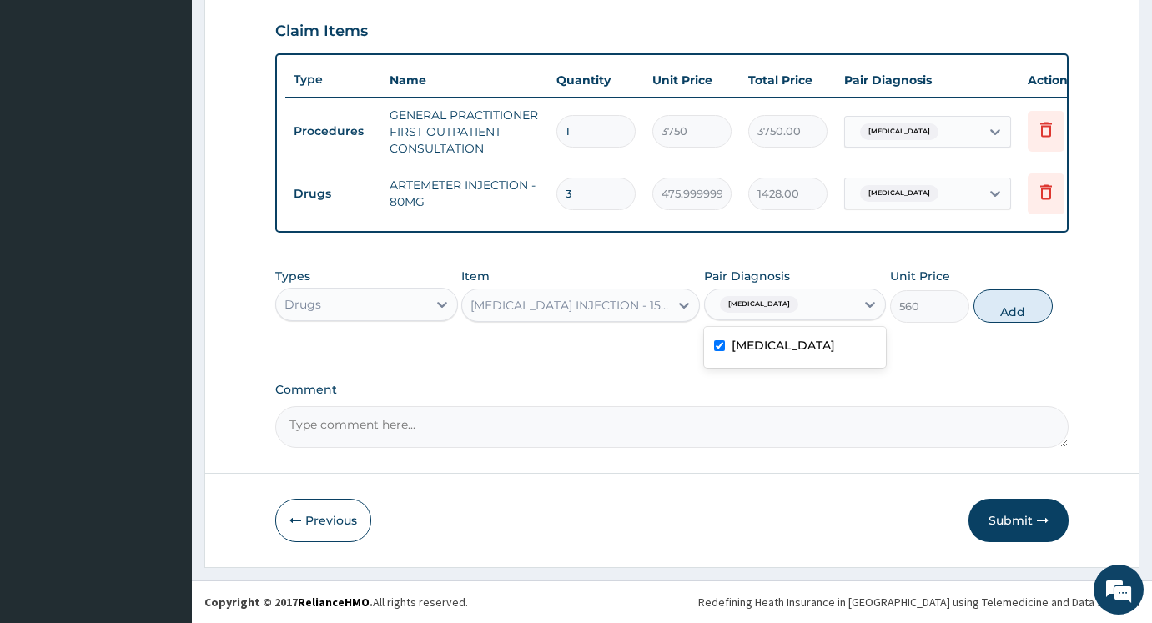
click at [790, 354] on div "Malaria, unspecified" at bounding box center [795, 347] width 183 height 34
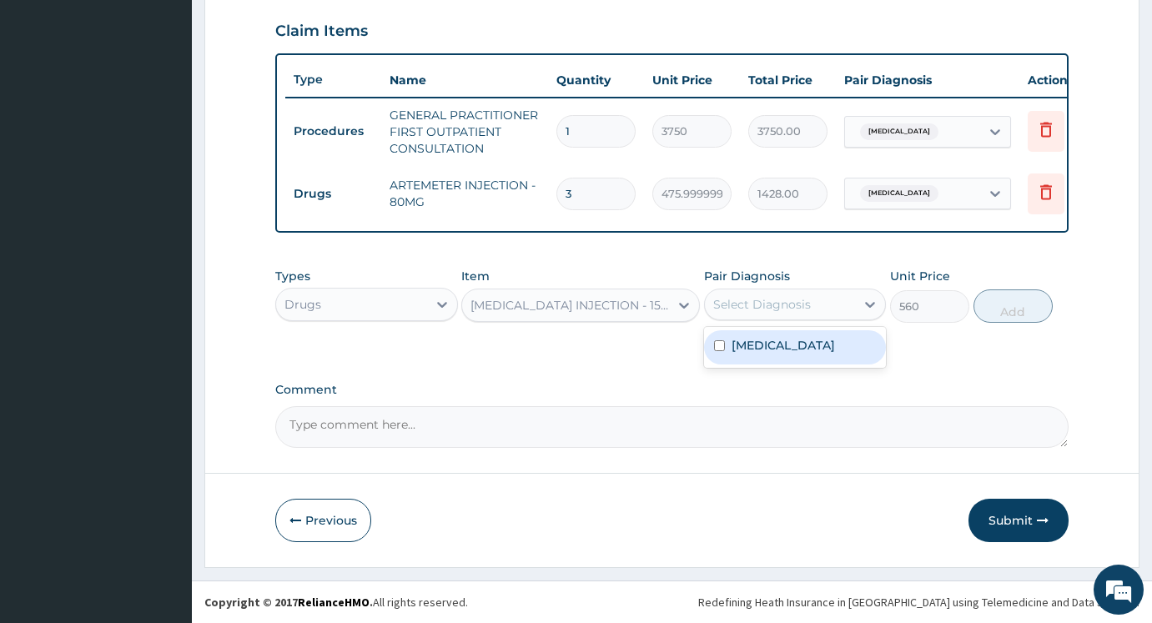
click at [809, 350] on label "Malaria, unspecified" at bounding box center [783, 345] width 103 height 17
checkbox input "true"
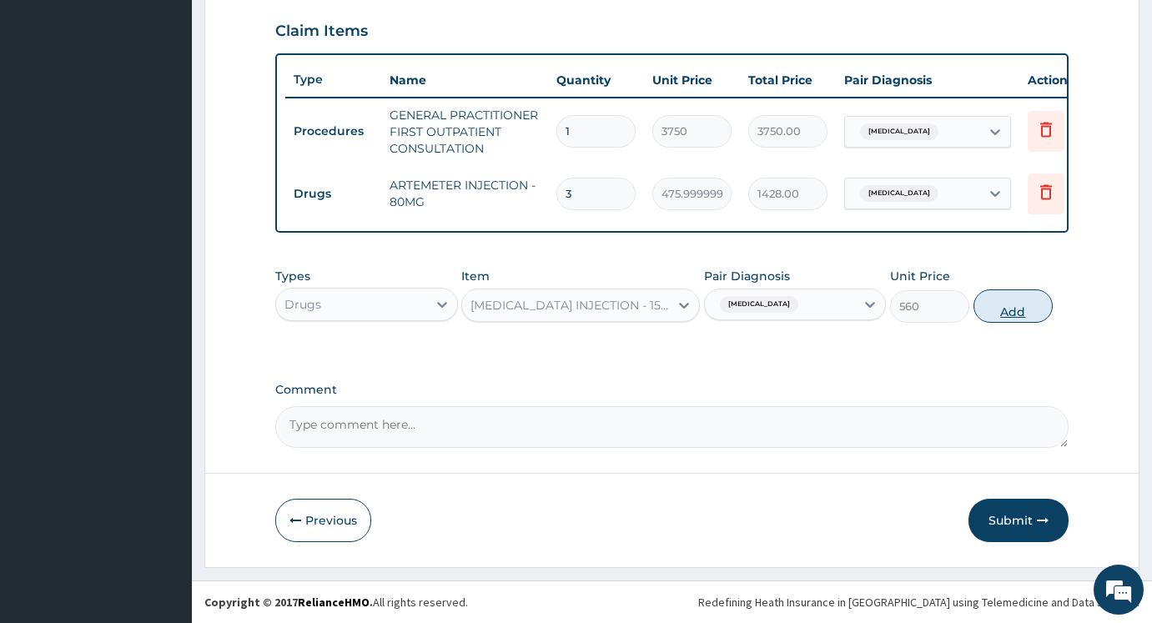
click at [1004, 300] on button "Add" at bounding box center [1012, 305] width 79 height 33
type input "0"
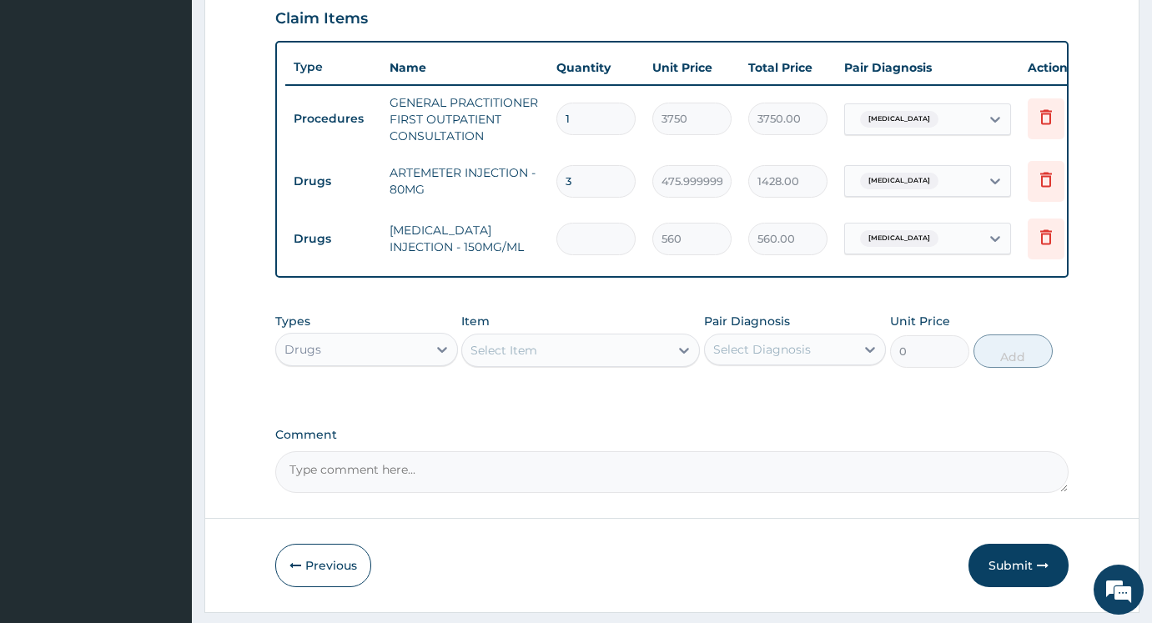
type input "0.00"
type input "2"
type input "1120.00"
type input "2"
click at [605, 364] on div "Select Item" at bounding box center [565, 350] width 206 height 27
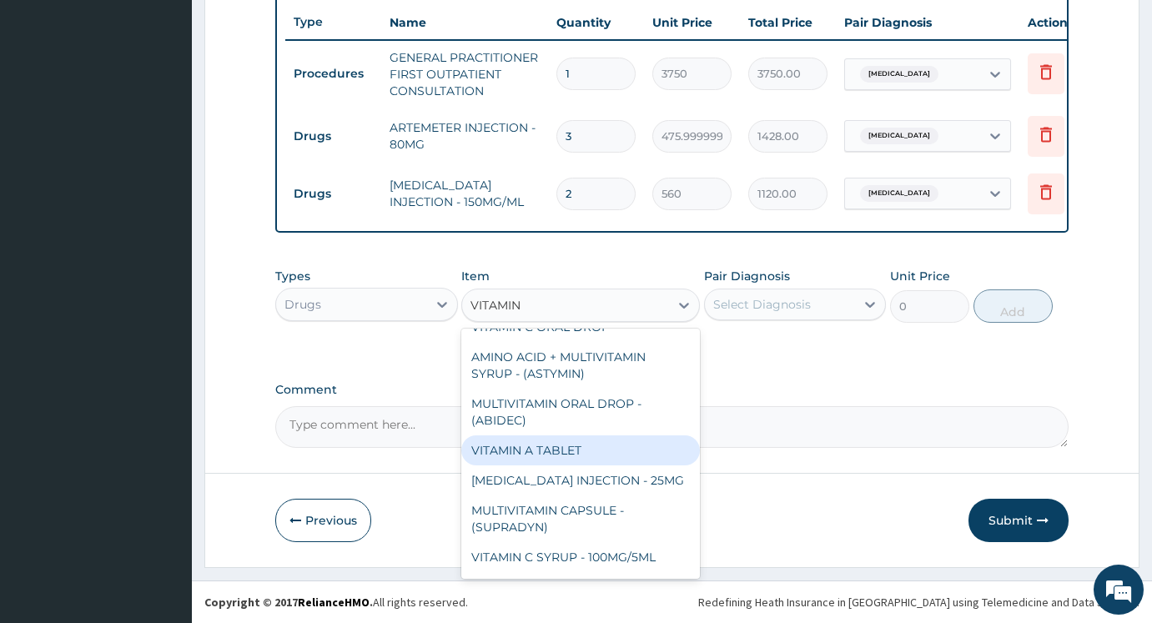
scroll to position [0, 0]
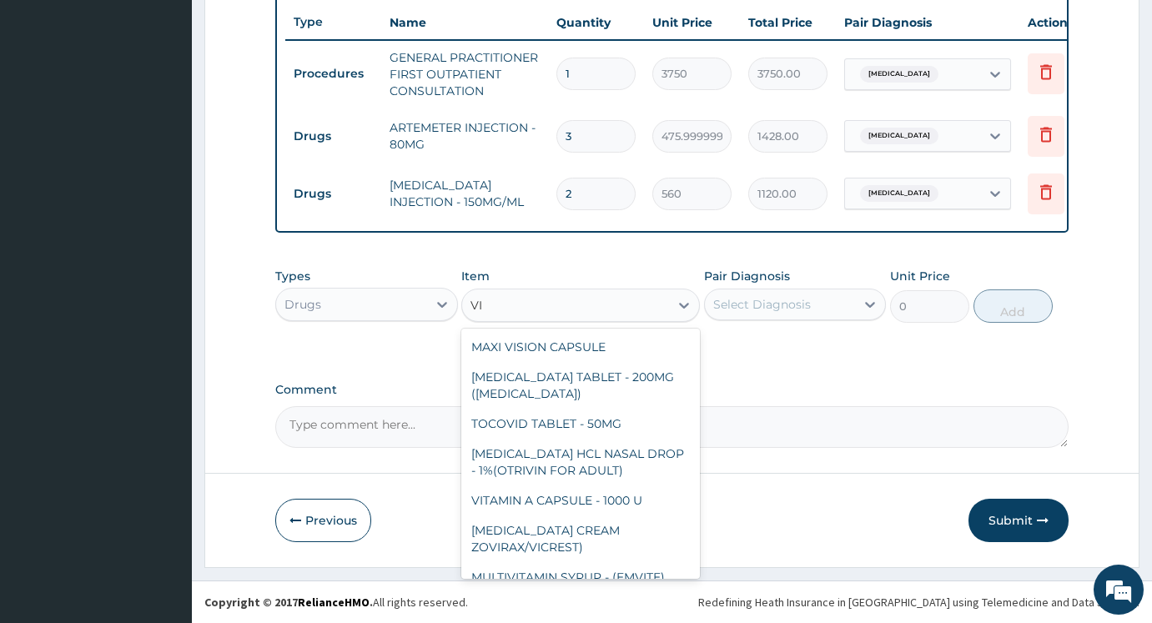
type input "V"
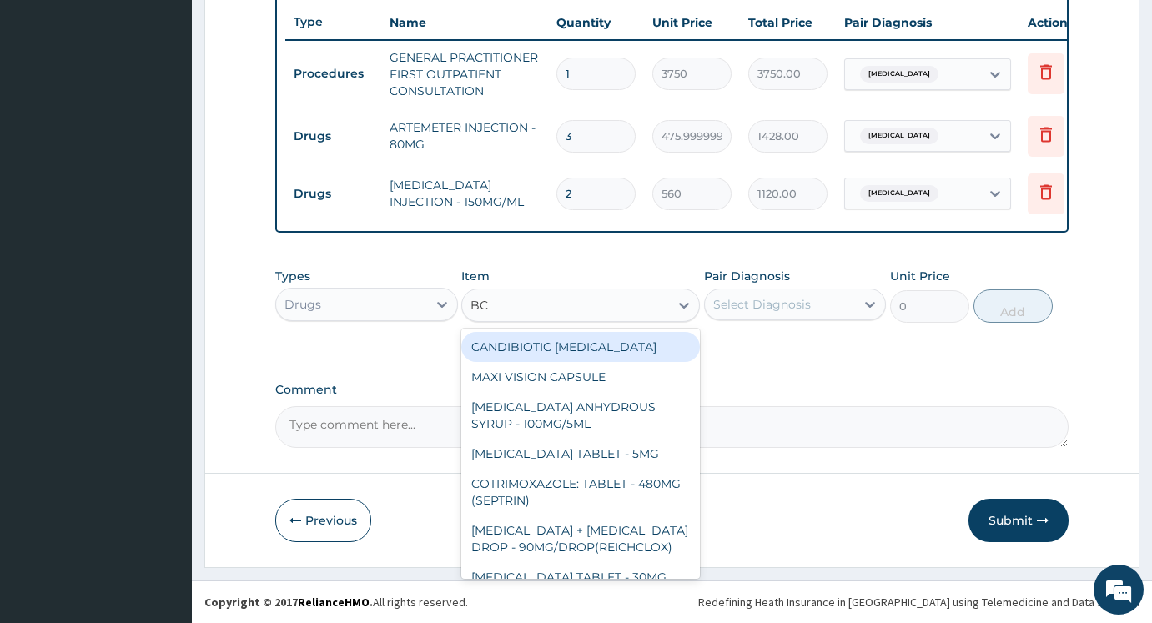
type input "BCO"
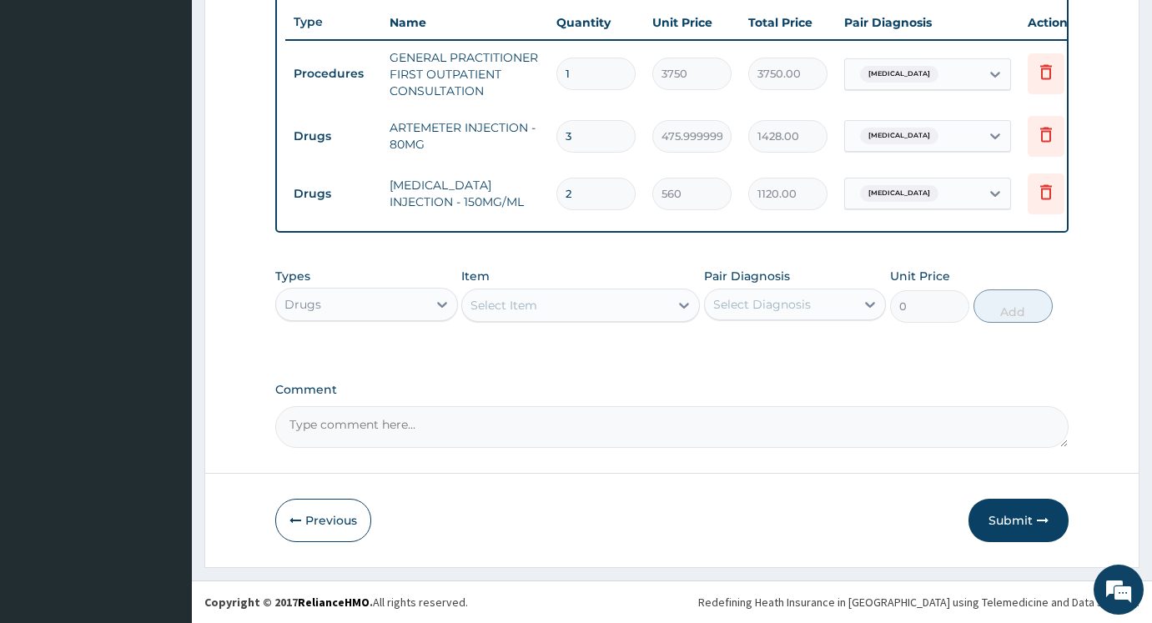
click at [554, 314] on div "Select Item" at bounding box center [565, 305] width 206 height 27
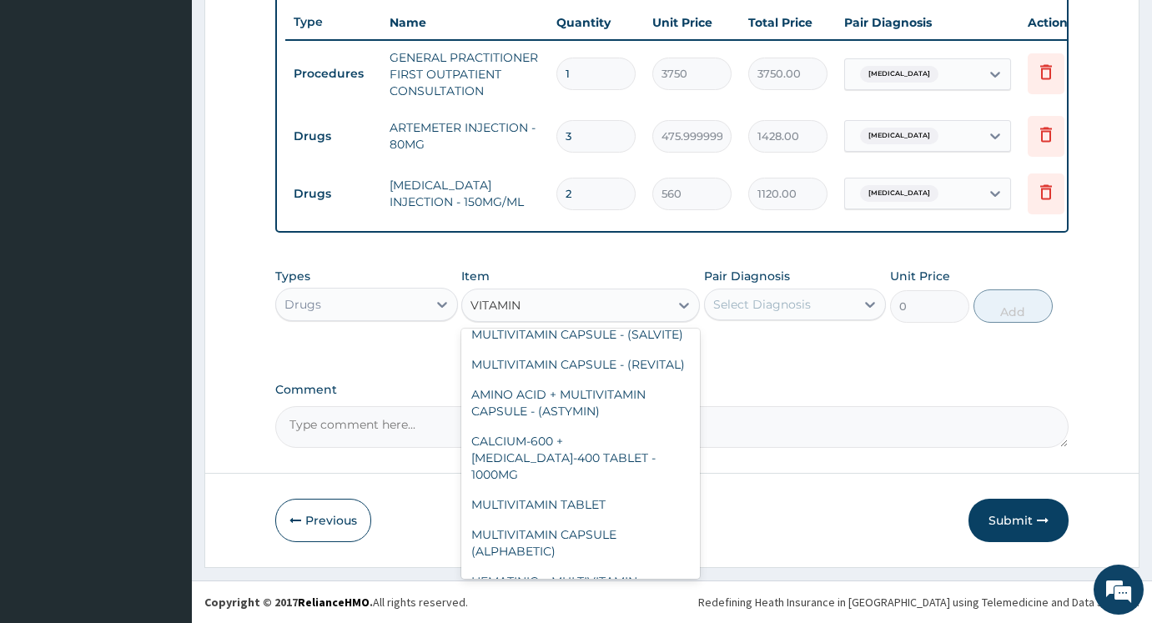
scroll to position [664, 0]
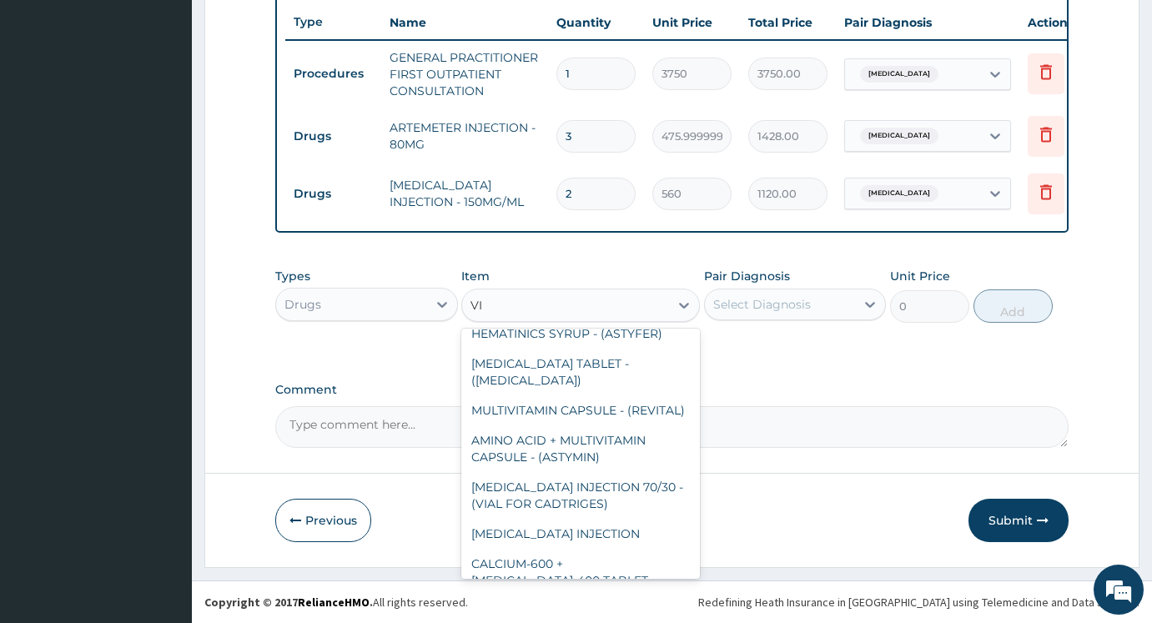
type input "V"
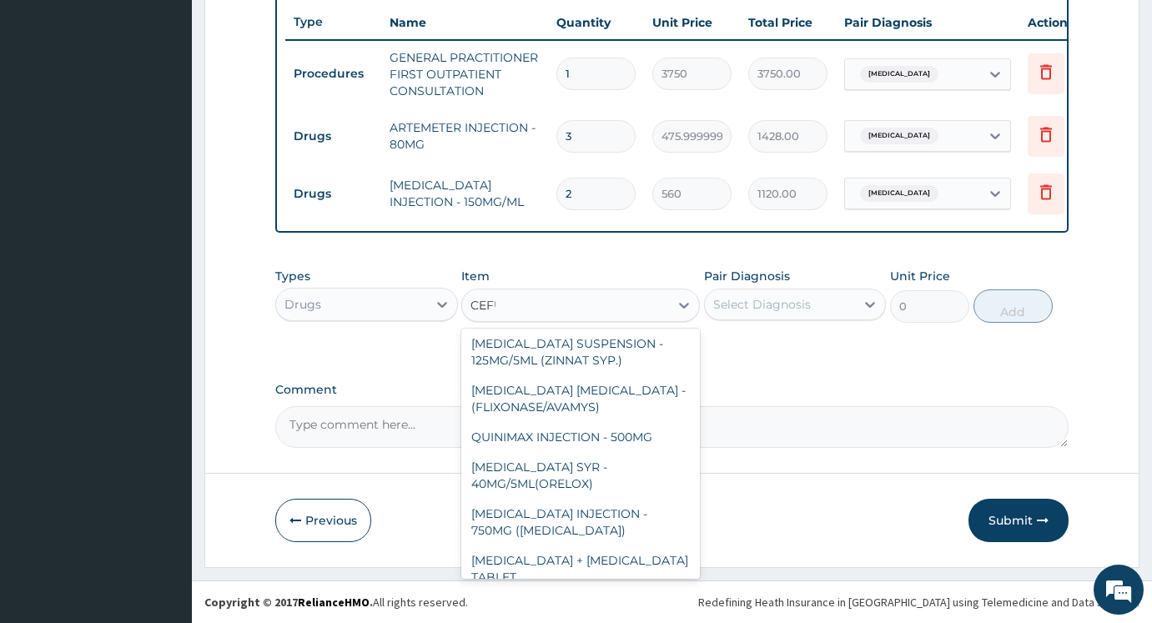
scroll to position [3, 0]
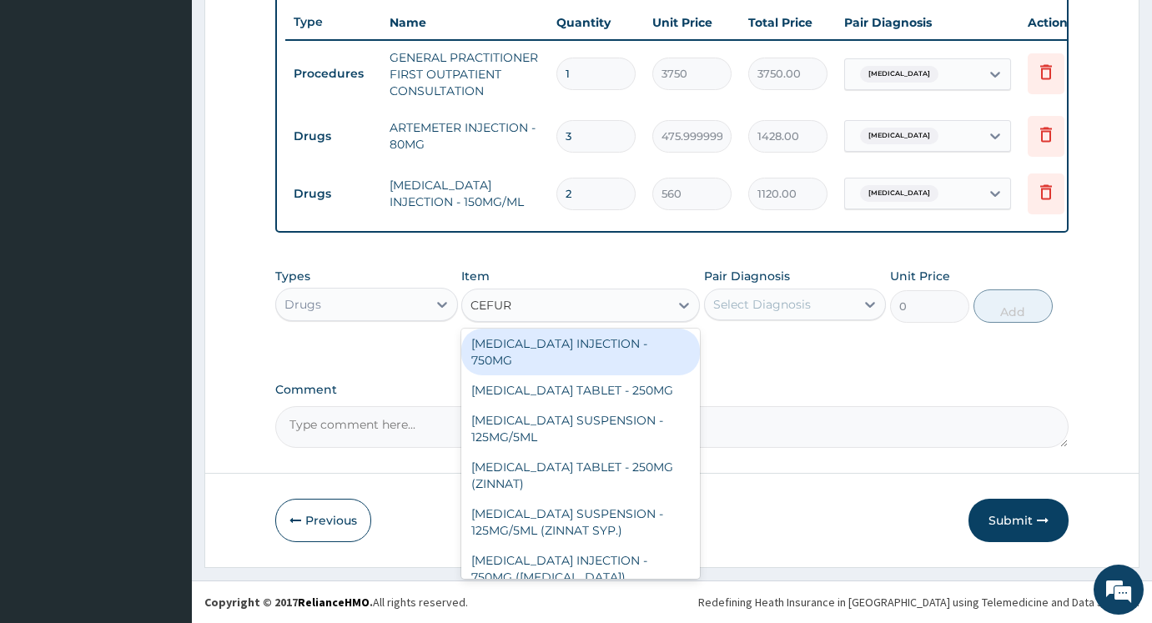
type input "CEFURO"
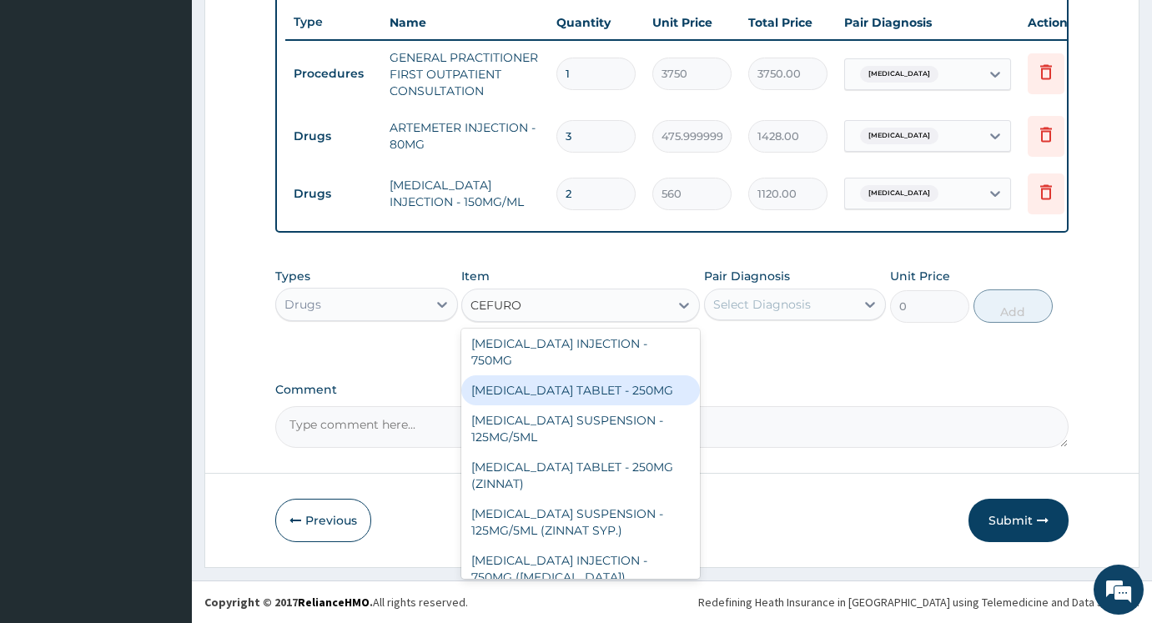
click at [546, 375] on div "CEFUROXIME TABLET - 250MG" at bounding box center [580, 390] width 238 height 30
type input "420"
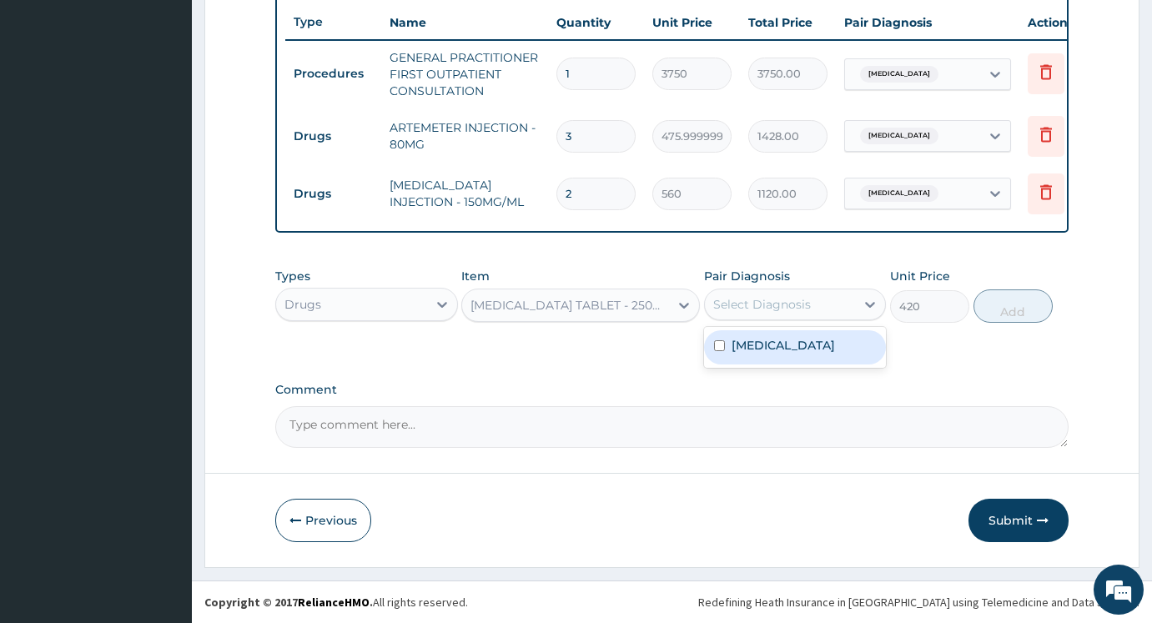
click at [759, 298] on div "Select Diagnosis" at bounding box center [762, 304] width 98 height 17
click at [759, 353] on label "Malaria, unspecified" at bounding box center [783, 345] width 103 height 17
checkbox input "true"
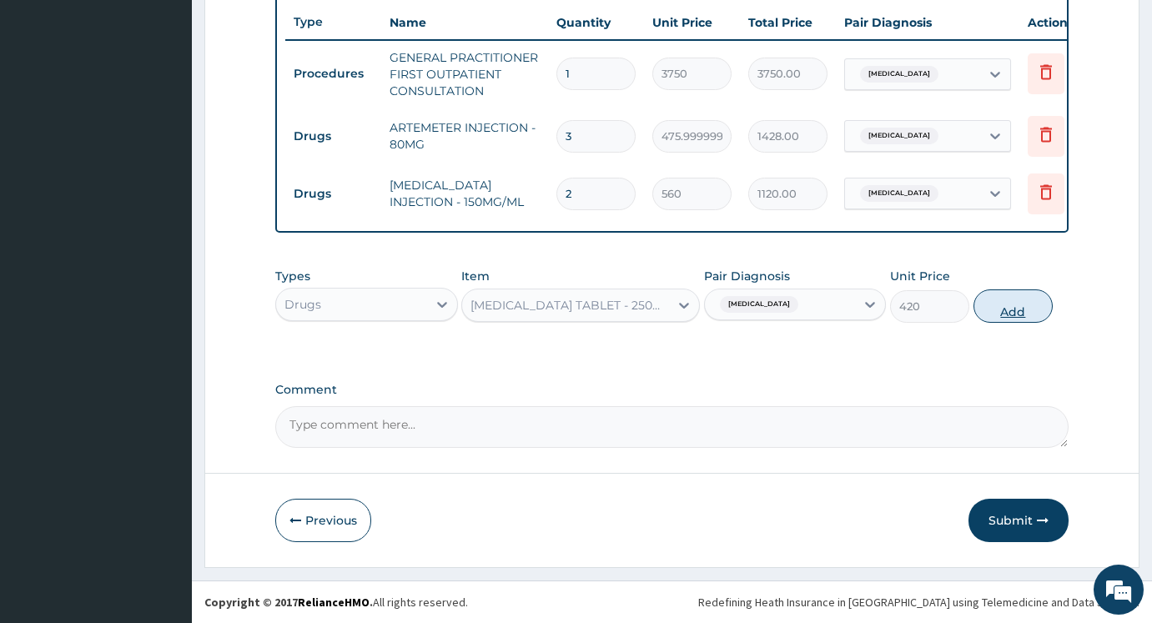
click at [997, 320] on button "Add" at bounding box center [1012, 305] width 79 height 33
type input "0"
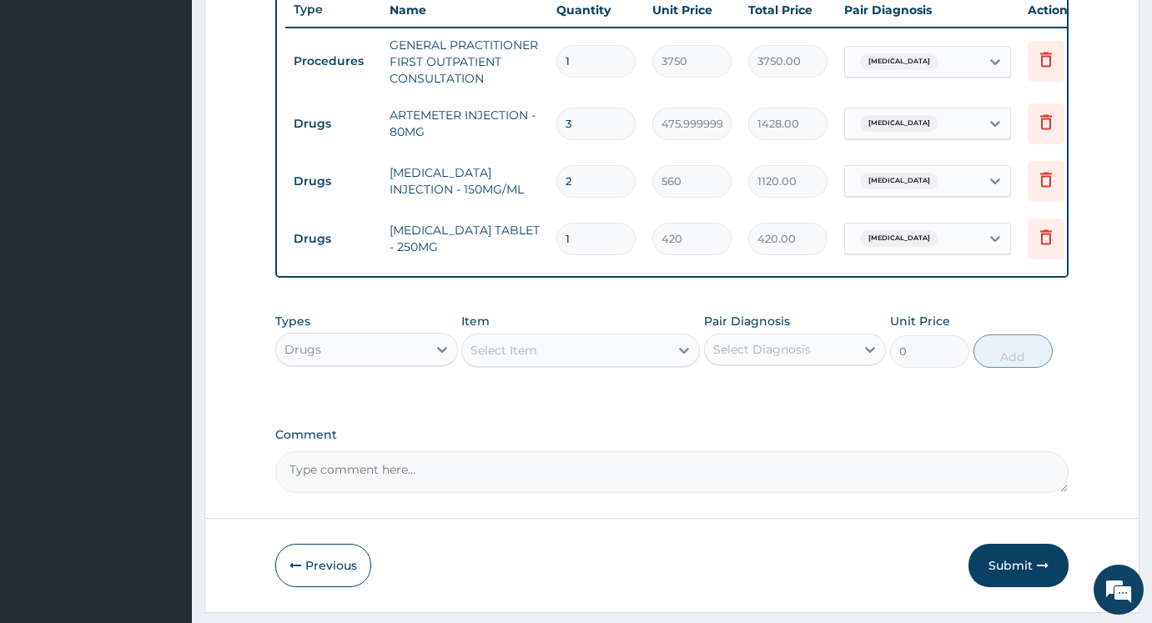
type input "0.00"
type input "2"
type input "840.00"
type input "21"
type input "8820.00"
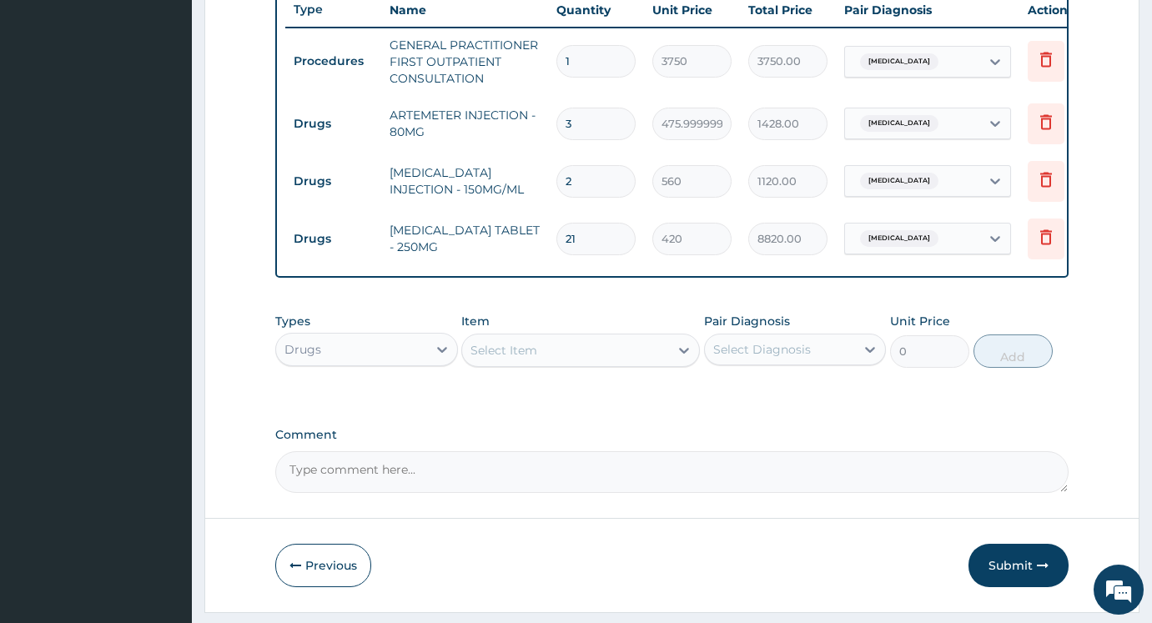
type input "21"
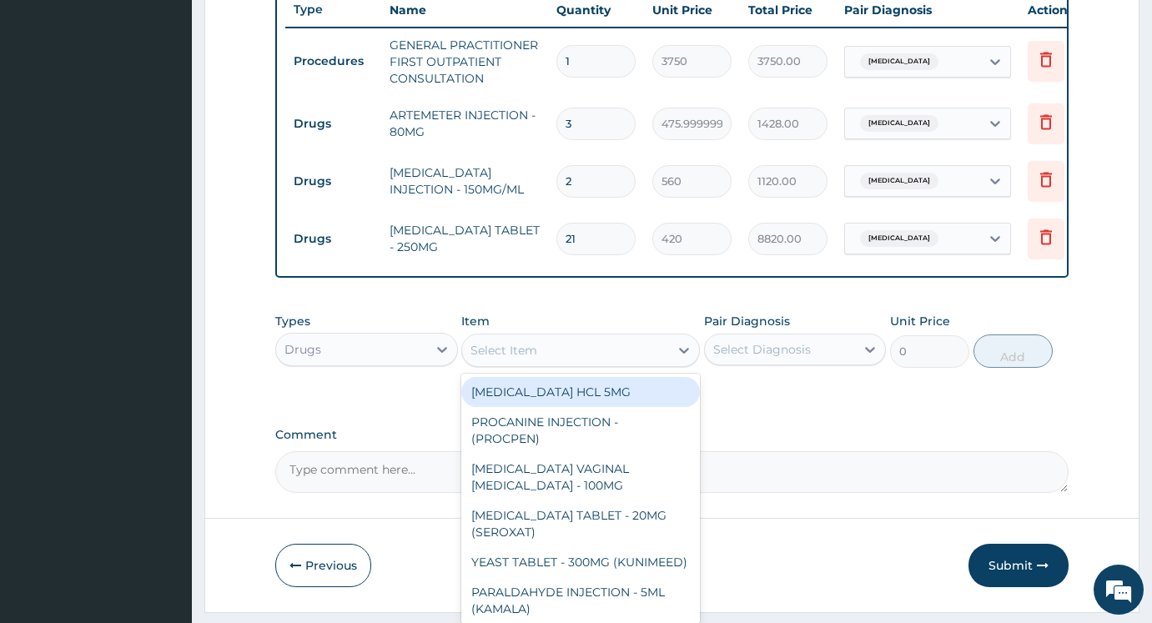
click at [509, 359] on div "Select Item" at bounding box center [503, 350] width 67 height 17
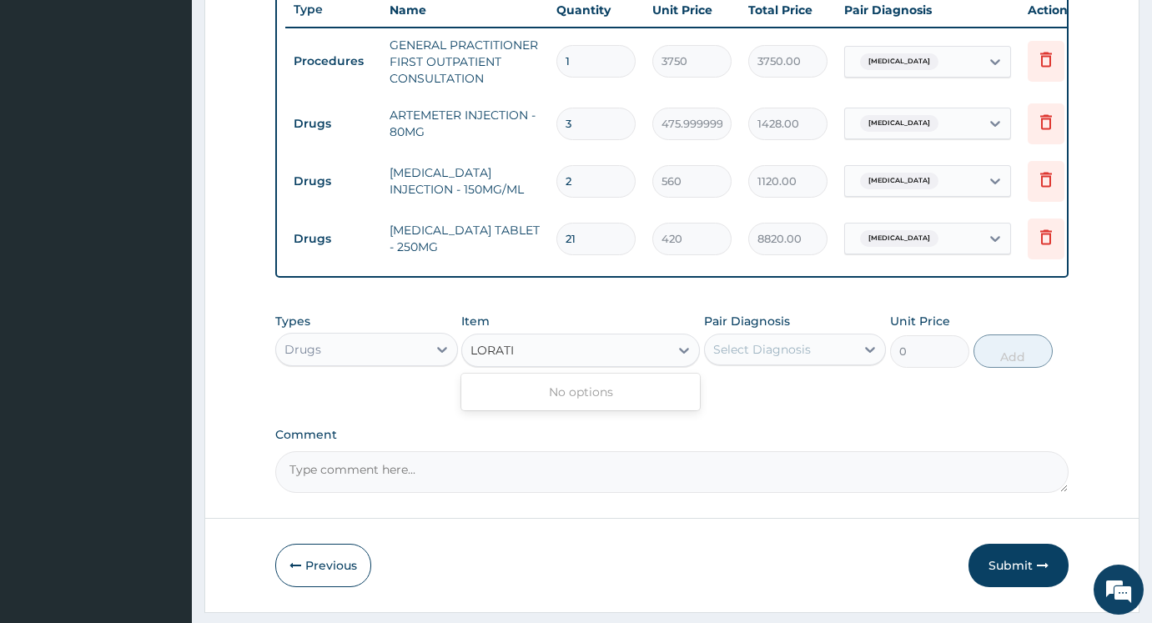
type input "LORAT"
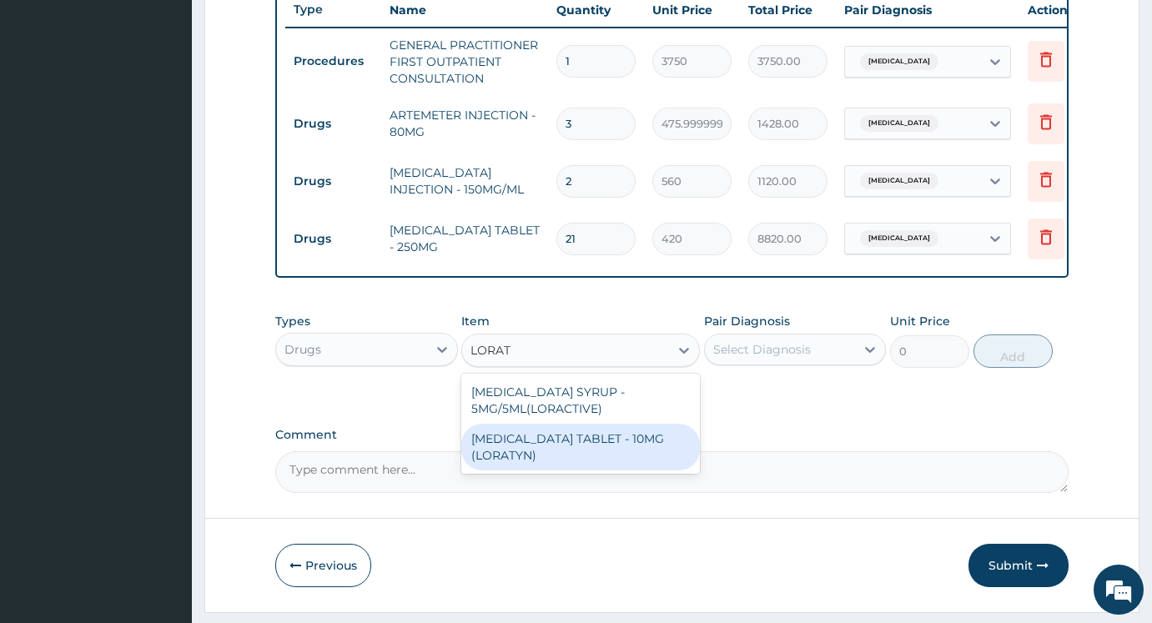
click at [581, 470] on div "LORATADINE TABLET - 10MG (LORATYN)" at bounding box center [580, 447] width 238 height 47
type input "98"
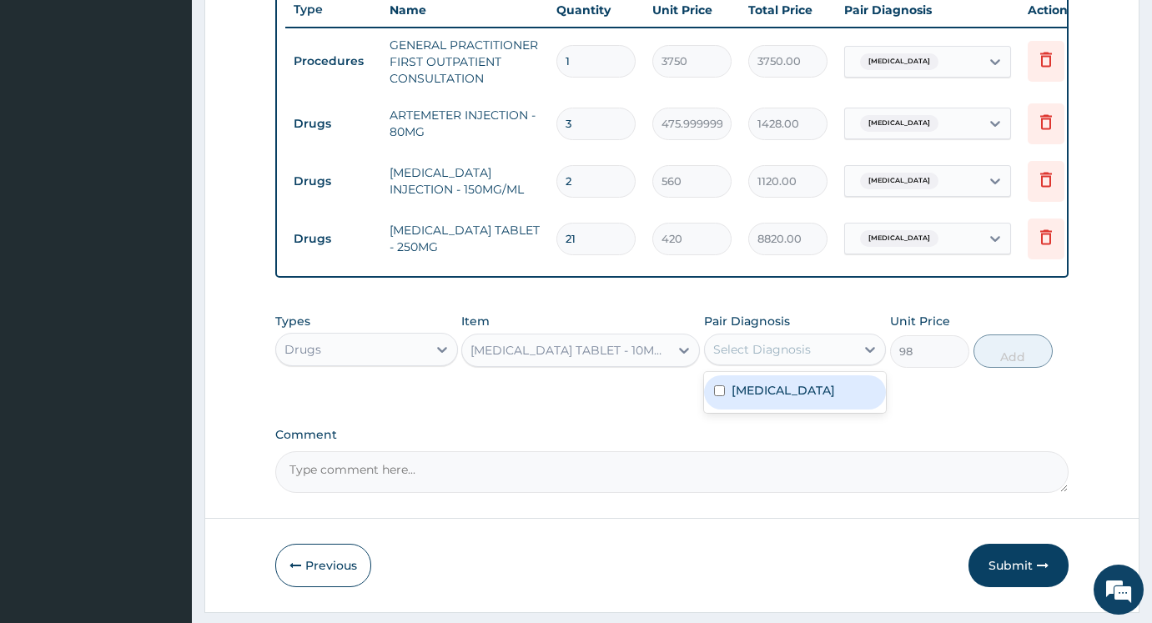
click at [732, 358] on div "Select Diagnosis" at bounding box center [762, 349] width 98 height 17
click at [752, 410] on div "Malaria, unspecified" at bounding box center [795, 392] width 183 height 34
checkbox input "true"
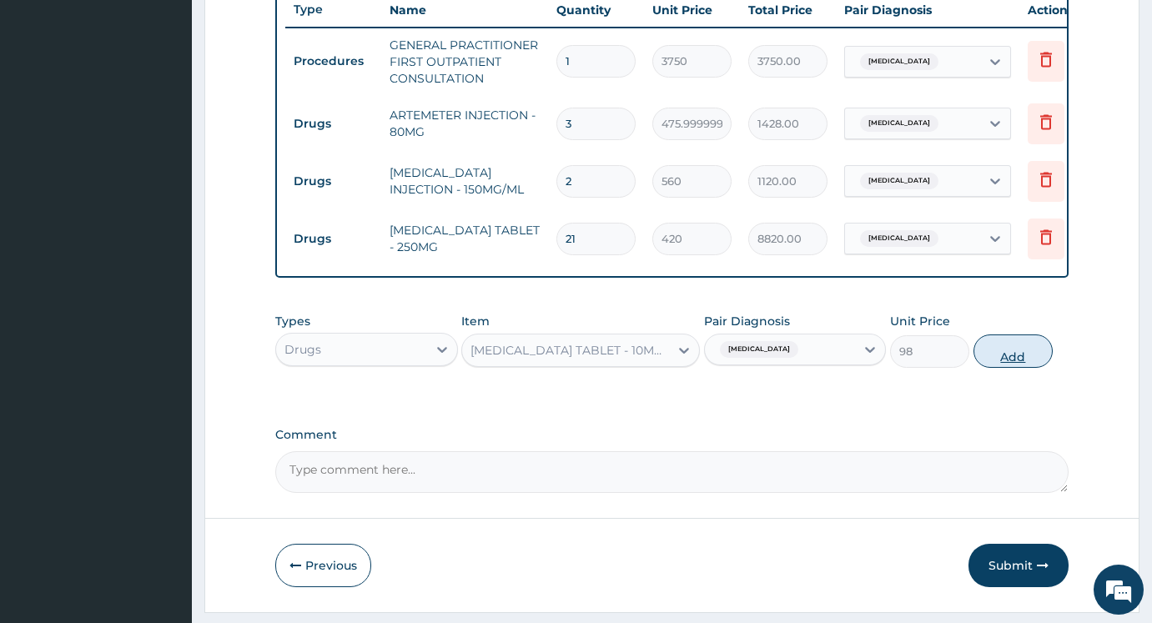
click at [994, 362] on button "Add" at bounding box center [1012, 350] width 79 height 33
type input "0"
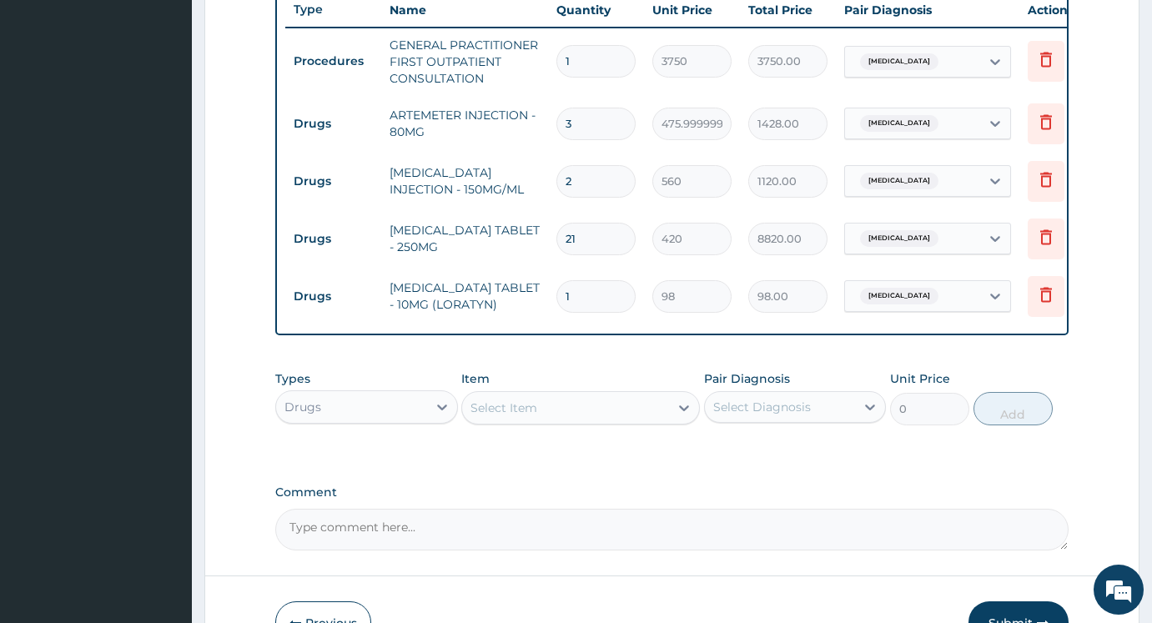
type input "0.00"
type input "3"
type input "294.00"
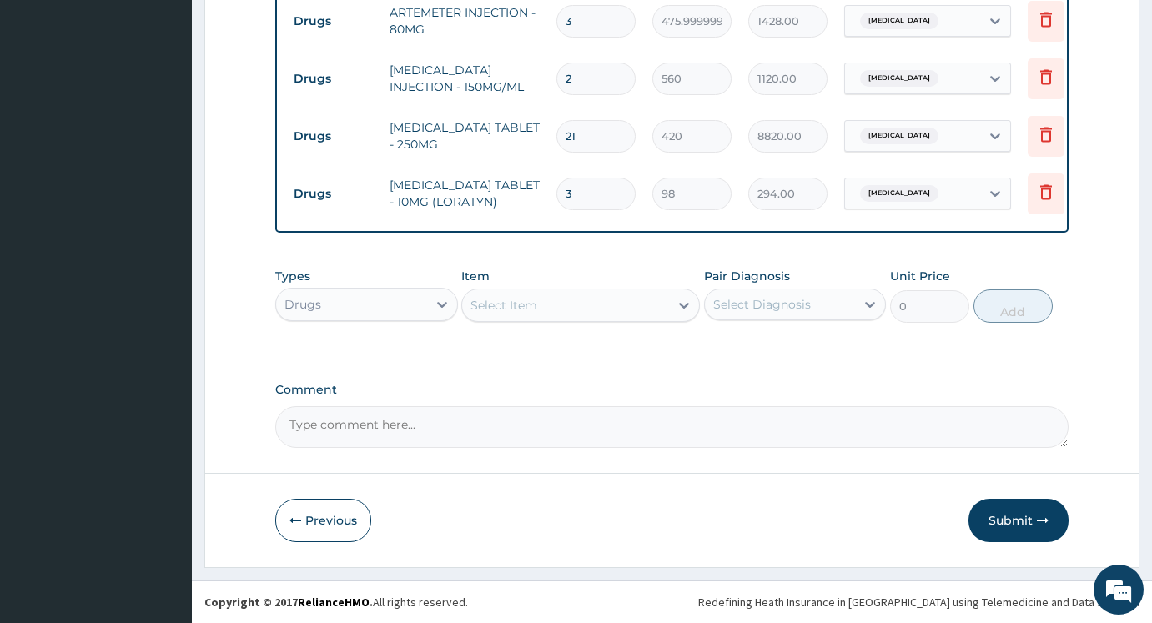
scroll to position [752, 0]
type input "3"
click at [993, 519] on button "Submit" at bounding box center [1018, 520] width 100 height 43
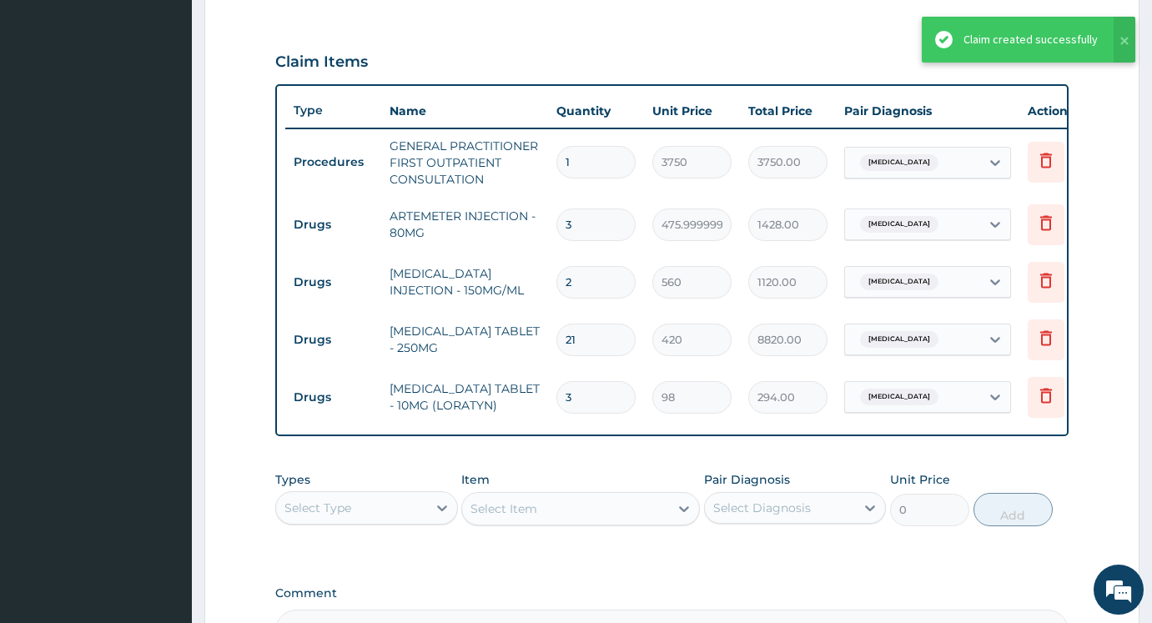
scroll to position [502, 0]
